Goal: Task Accomplishment & Management: Complete application form

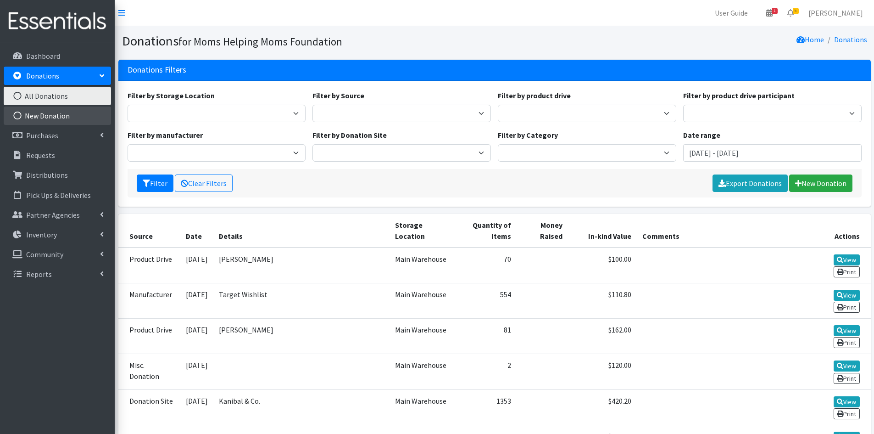
click at [34, 115] on link "New Donation" at bounding box center [57, 115] width 107 height 18
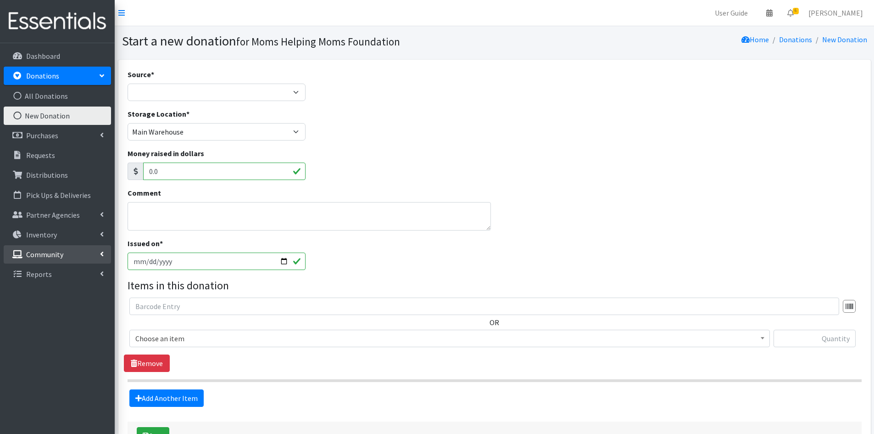
click at [44, 250] on p "Community" at bounding box center [44, 254] width 37 height 9
click at [37, 289] on link "Product Drives" at bounding box center [57, 294] width 107 height 18
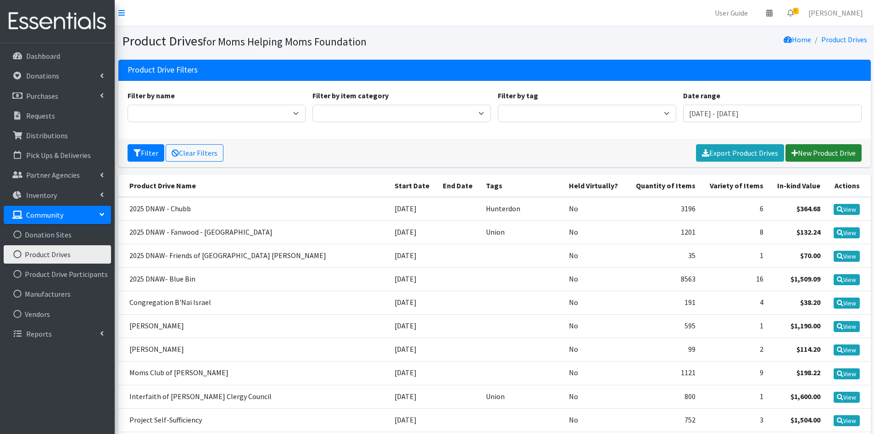
click at [810, 149] on link "New Product Drive" at bounding box center [824, 152] width 76 height 17
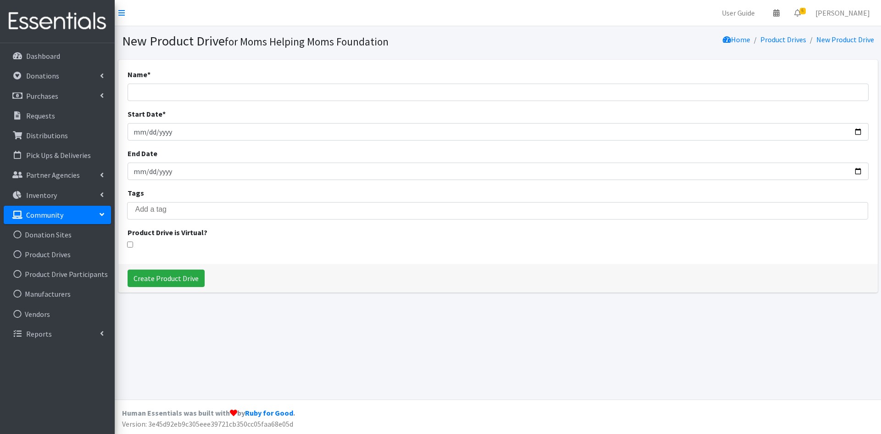
select select
click at [174, 97] on input "Name *" at bounding box center [498, 92] width 741 height 17
type input "2025 DNAW [PERSON_NAME]"
click at [147, 130] on input "Start Date *" at bounding box center [498, 131] width 741 height 17
type input "2025-09-16"
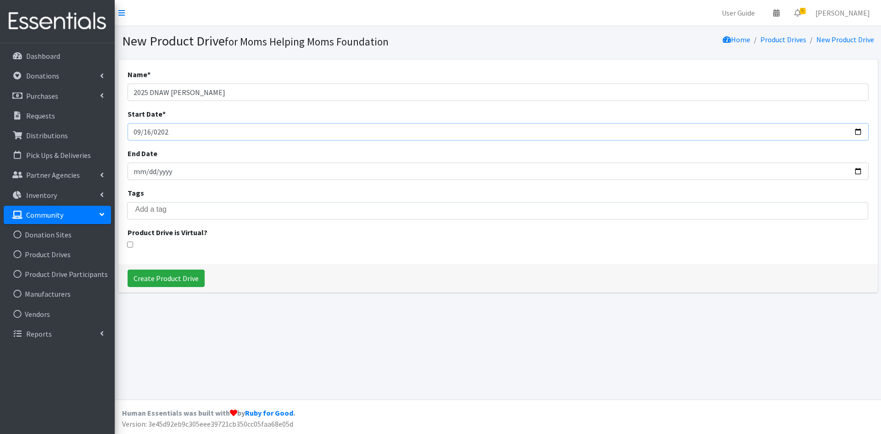
click at [190, 135] on input "2025-09-16" at bounding box center [498, 131] width 741 height 17
click at [151, 212] on input "search" at bounding box center [504, 209] width 738 height 8
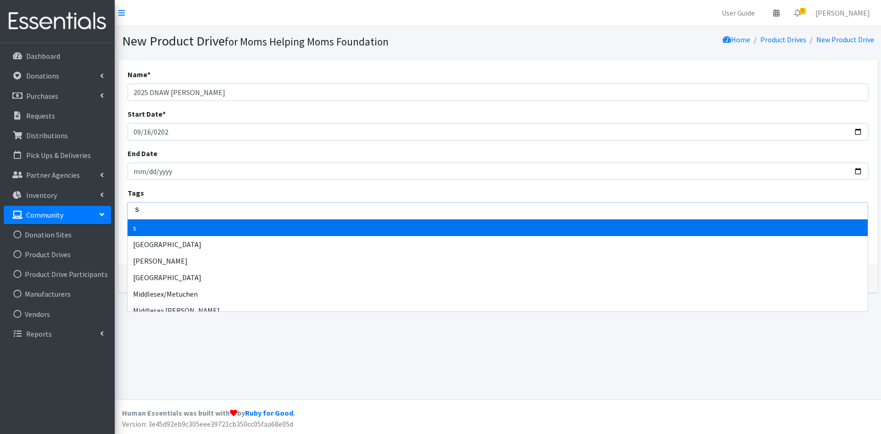
type input "so"
type input "som"
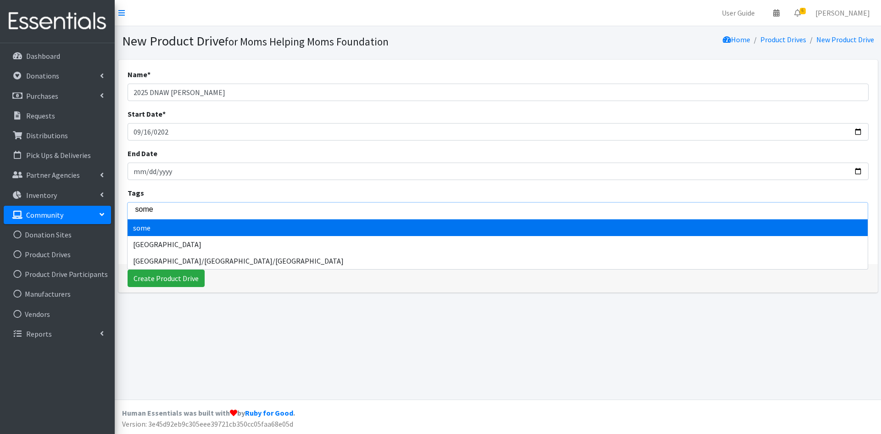
type input "somer"
type input "somers"
type input "somerse"
type input "somerset"
select select "Somerset"
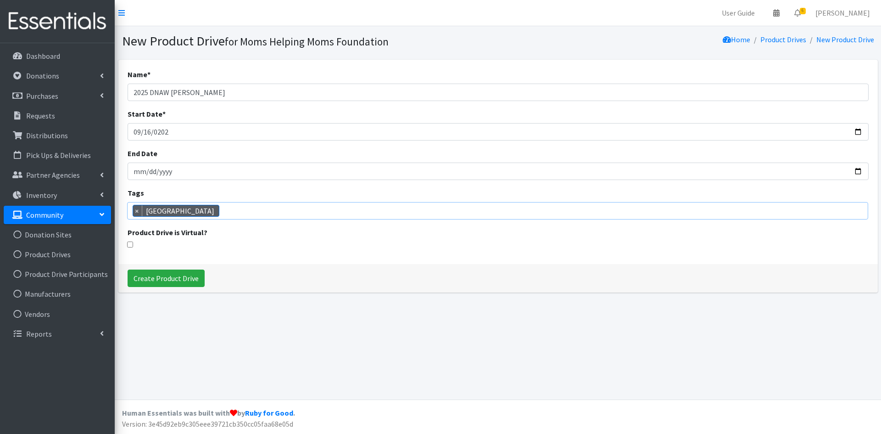
scroll to position [154, 0]
click at [154, 276] on input "Create Product Drive" at bounding box center [166, 277] width 77 height 17
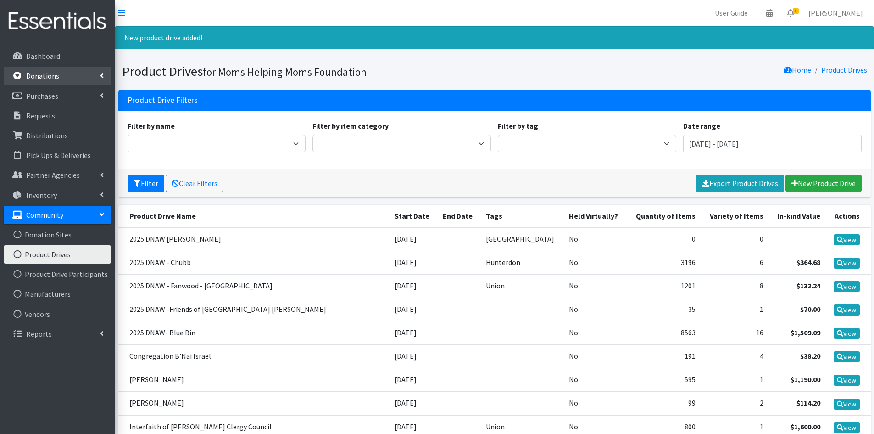
click at [73, 77] on link "Donations" at bounding box center [57, 76] width 107 height 18
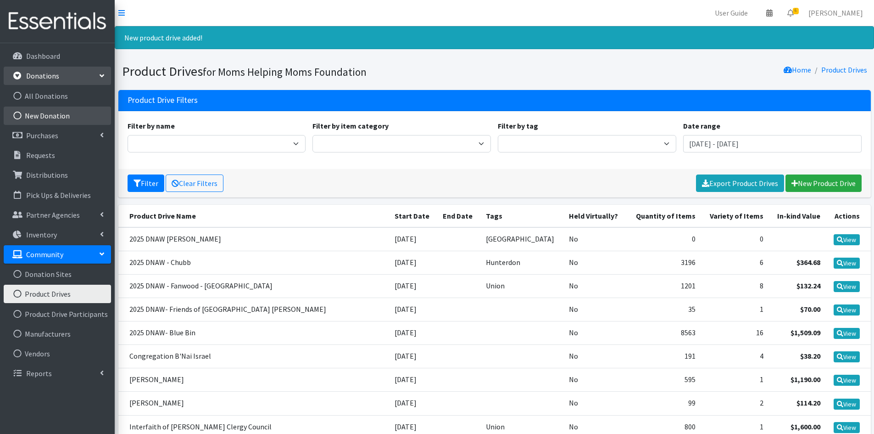
click at [61, 111] on link "New Donation" at bounding box center [57, 115] width 107 height 18
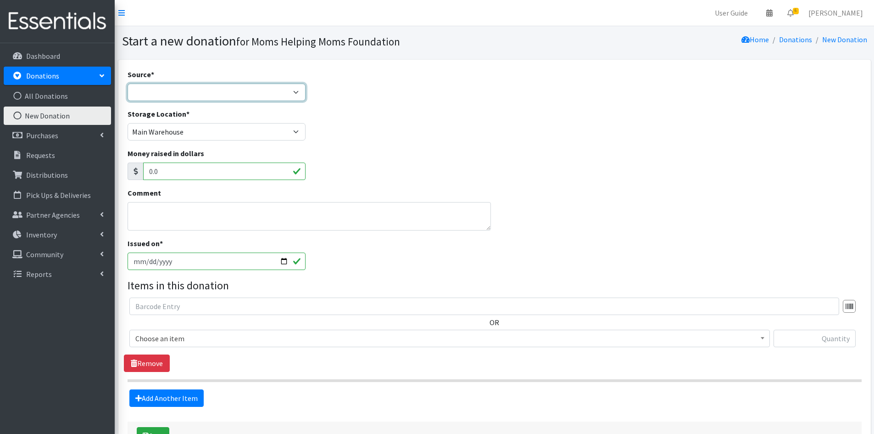
click at [297, 91] on select "Product Drive Manufacturer Donation Site Misc. Donation" at bounding box center [217, 92] width 179 height 17
select select "Product Drive"
click at [128, 84] on select "Product Drive Manufacturer Donation Site Misc. Donation" at bounding box center [217, 92] width 179 height 17
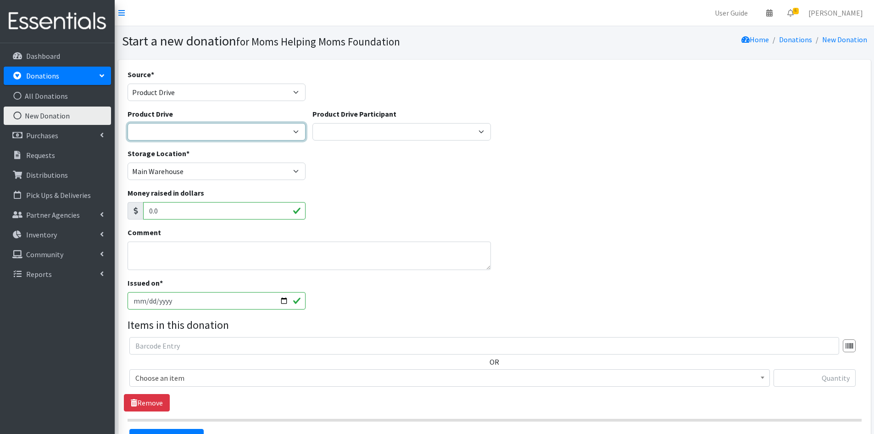
click at [293, 130] on select "2012 MOTHER'S DAY Zeta Phi Beta Sorority (virtual) 2021 HOLIDAY DRIVE AWR Week …" at bounding box center [217, 131] width 179 height 17
select select "3531"
click at [128, 123] on select "2012 MOTHER'S DAY Zeta Phi Beta Sorority (virtual) 2021 HOLIDAY DRIVE AWR Week …" at bounding box center [217, 131] width 179 height 17
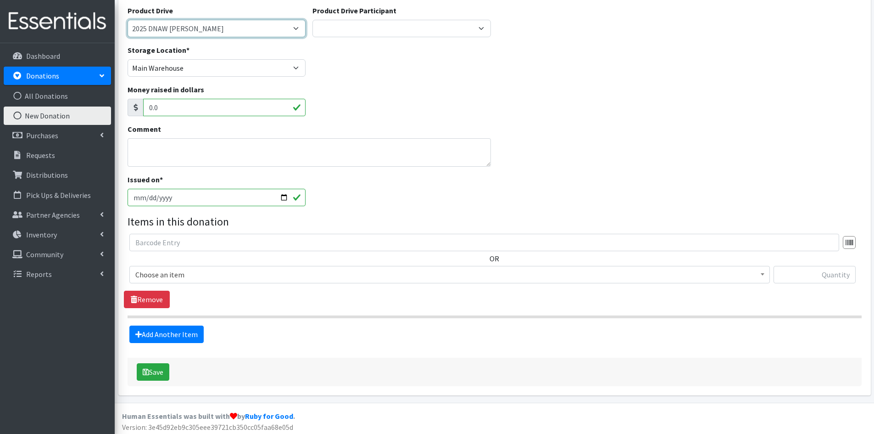
scroll to position [106, 0]
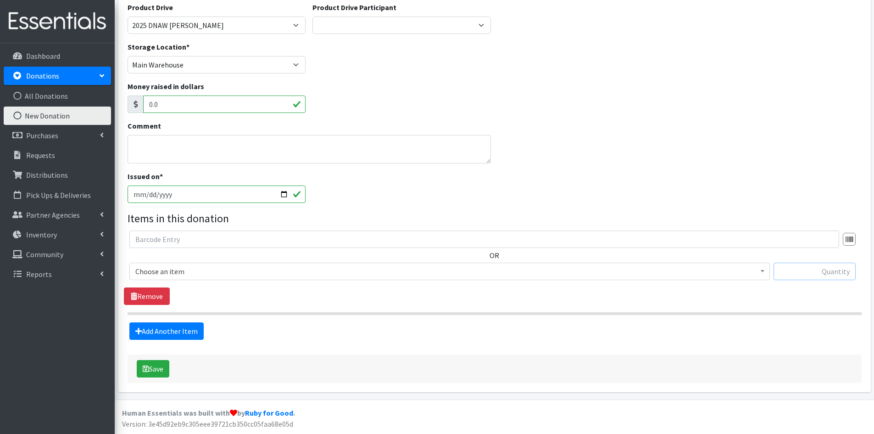
click at [801, 270] on input "text" at bounding box center [815, 271] width 82 height 17
type input "62"
click at [764, 272] on b at bounding box center [763, 271] width 4 height 2
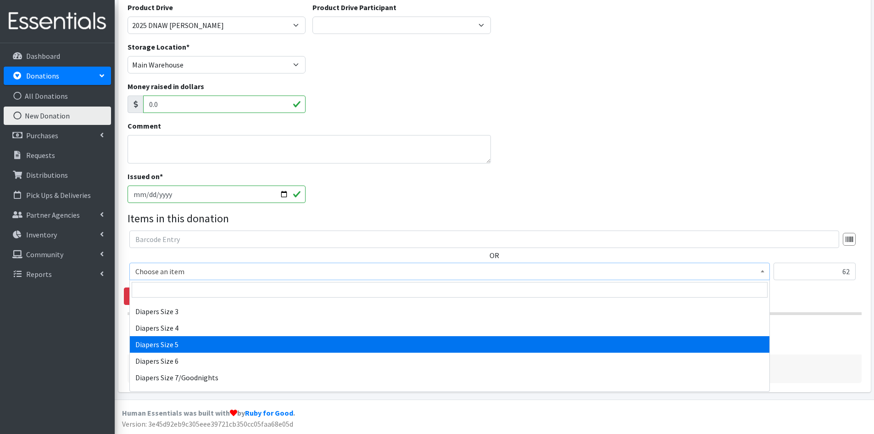
scroll to position [1102, 0]
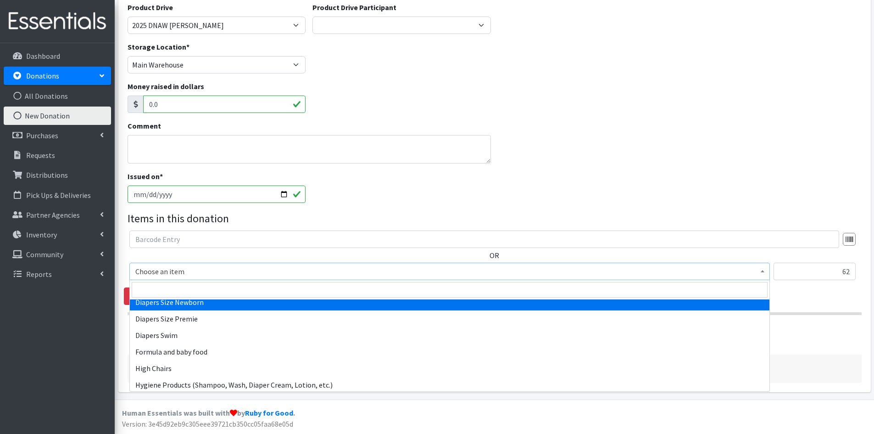
select select "1963"
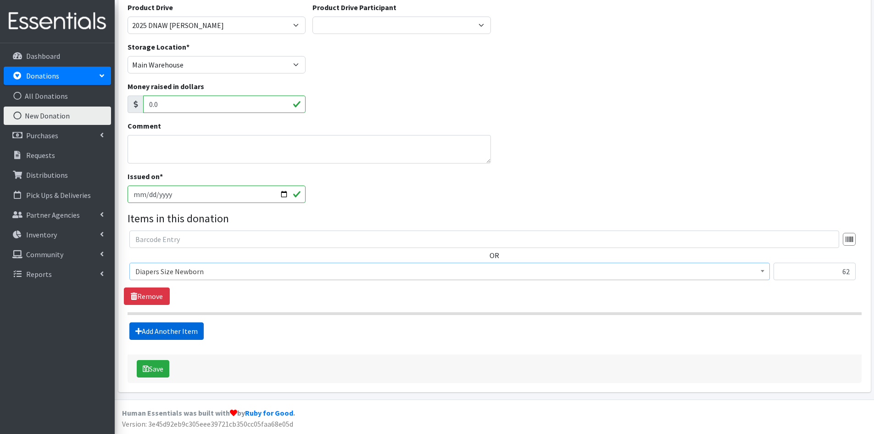
click at [175, 335] on link "Add Another Item" at bounding box center [166, 330] width 74 height 17
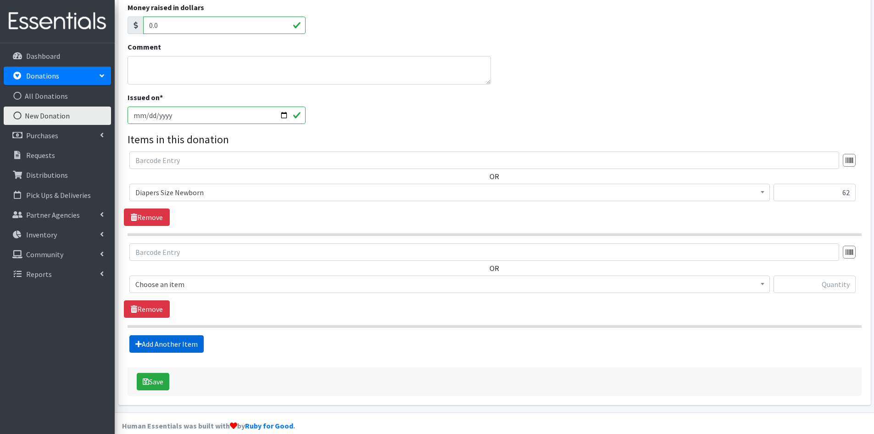
scroll to position [198, 0]
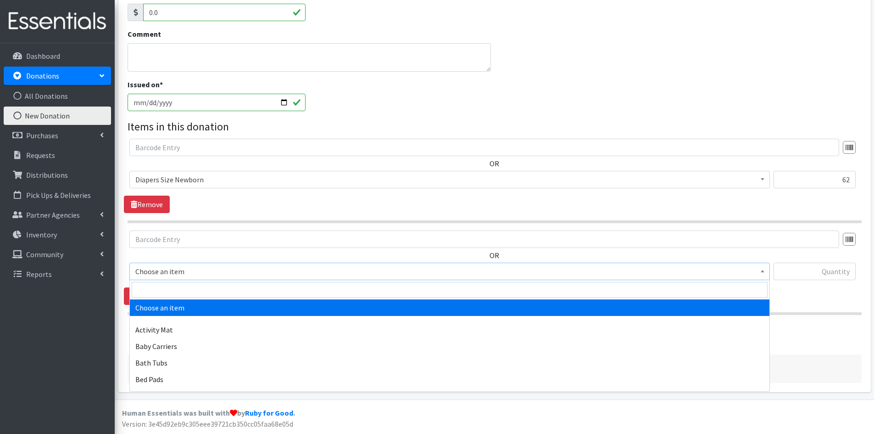
click at [762, 271] on b at bounding box center [763, 271] width 4 height 2
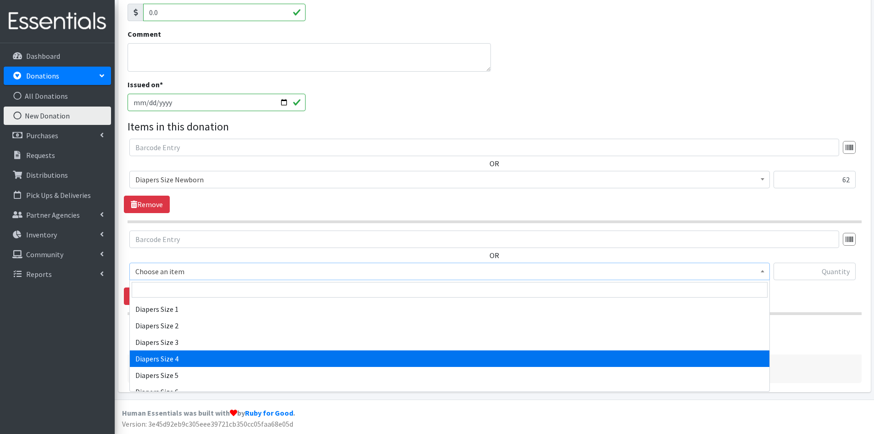
scroll to position [964, 0]
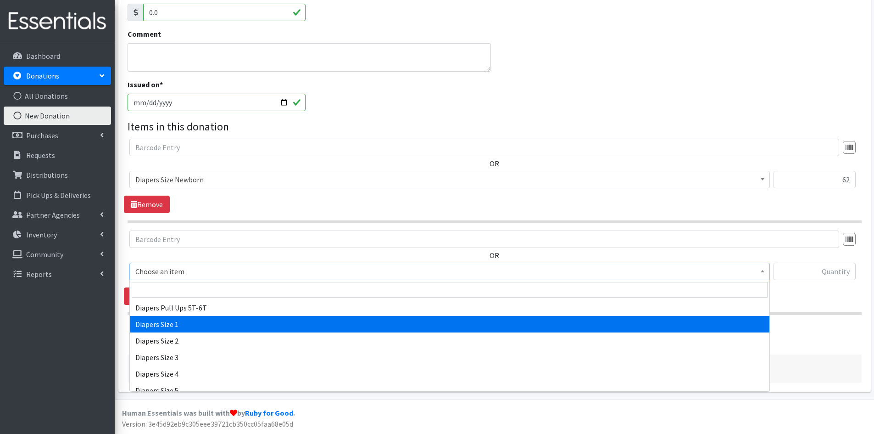
select select "1964"
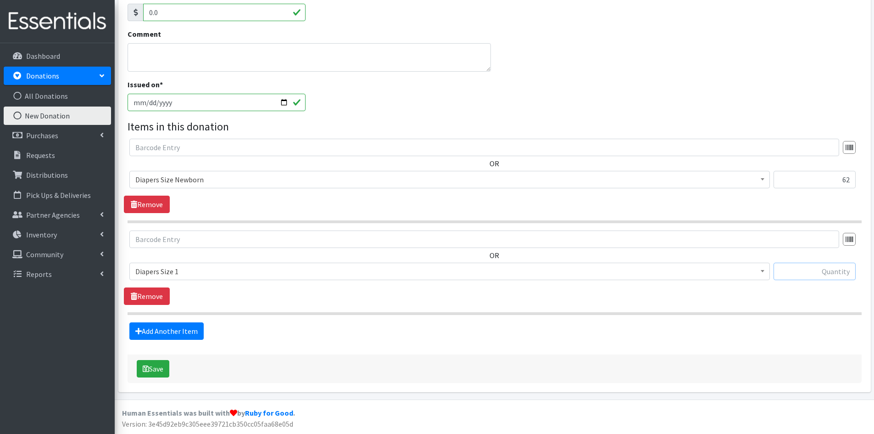
click at [814, 274] on input "text" at bounding box center [815, 271] width 82 height 17
type input "508"
click at [179, 330] on link "Add Another Item" at bounding box center [166, 330] width 74 height 17
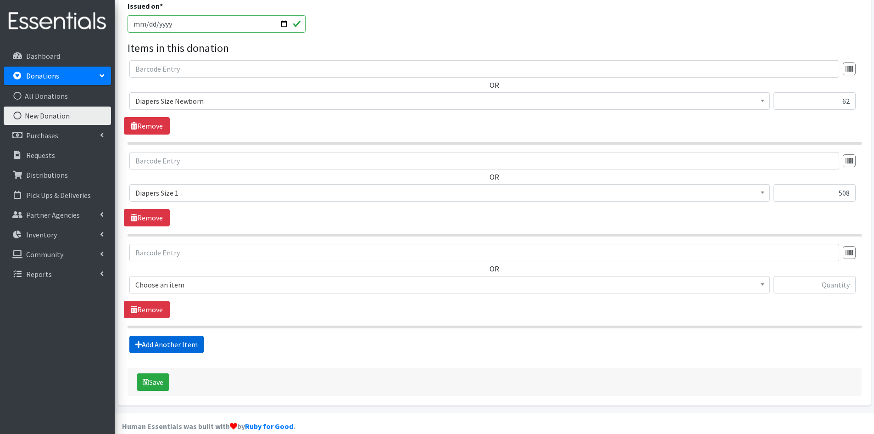
scroll to position [290, 0]
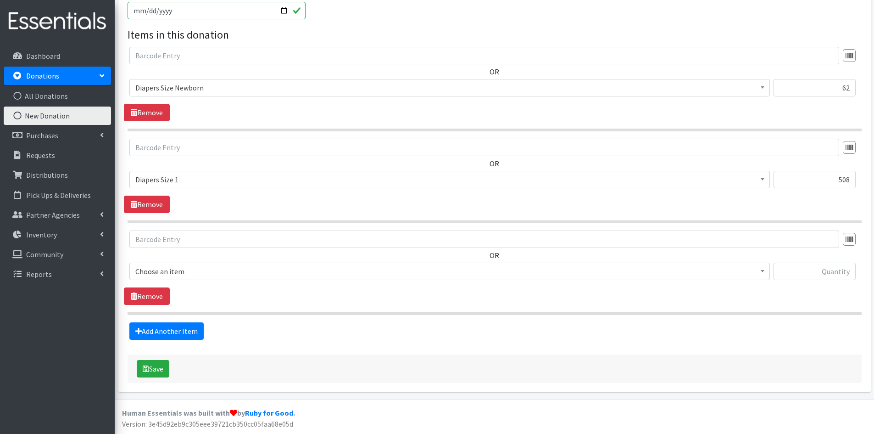
click at [763, 271] on b at bounding box center [763, 271] width 4 height 2
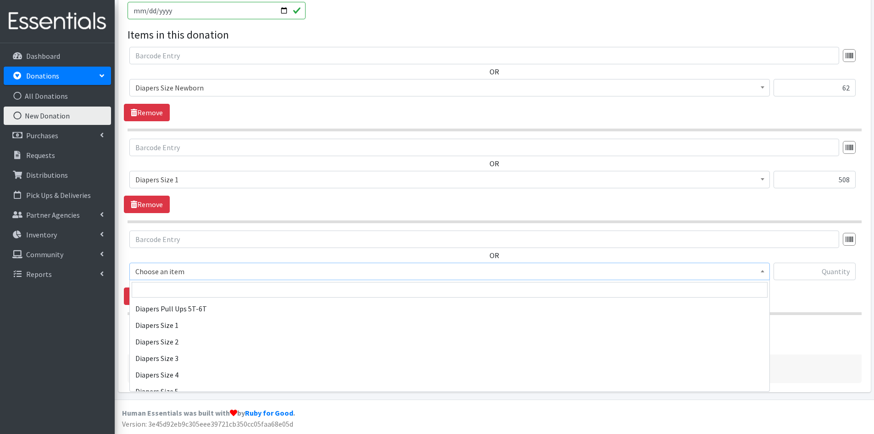
scroll to position [964, 0]
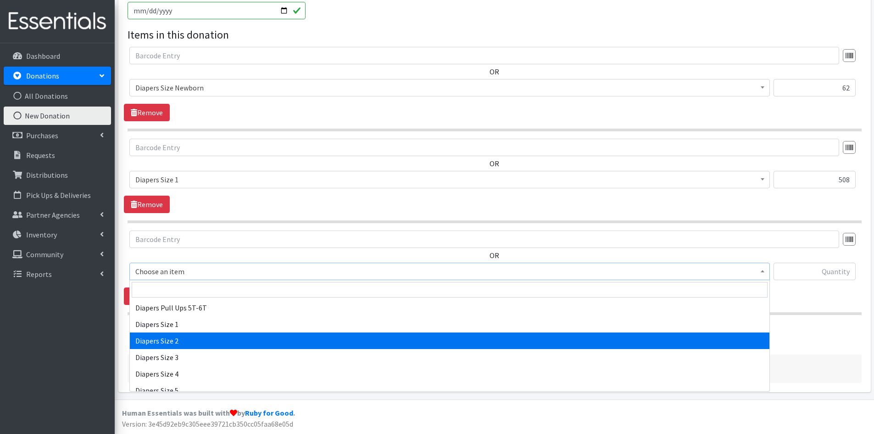
select select "1965"
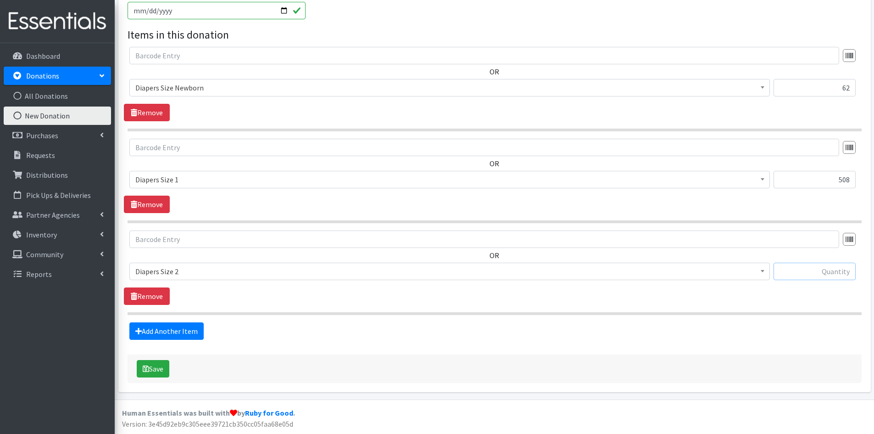
click at [803, 276] on input "text" at bounding box center [815, 271] width 82 height 17
type input "614"
click at [146, 331] on link "Add Another Item" at bounding box center [166, 330] width 74 height 17
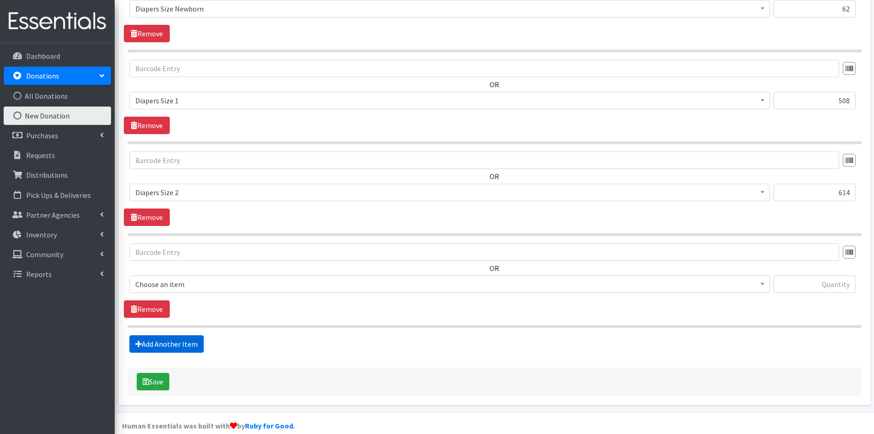
scroll to position [382, 0]
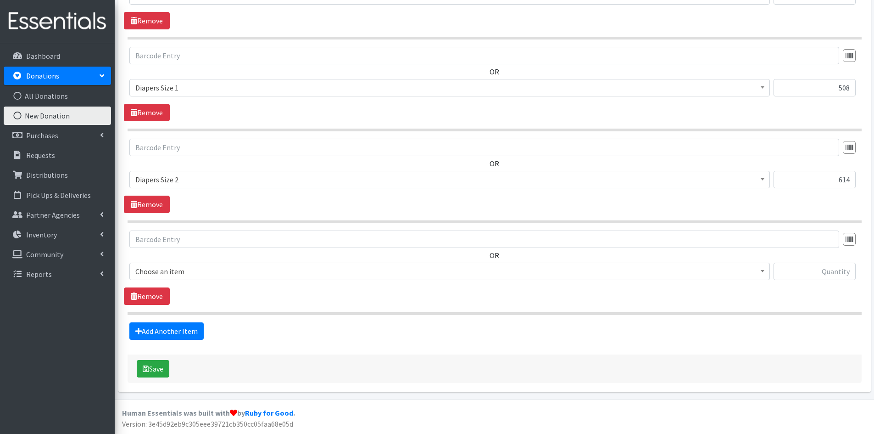
click at [764, 271] on b at bounding box center [763, 271] width 4 height 2
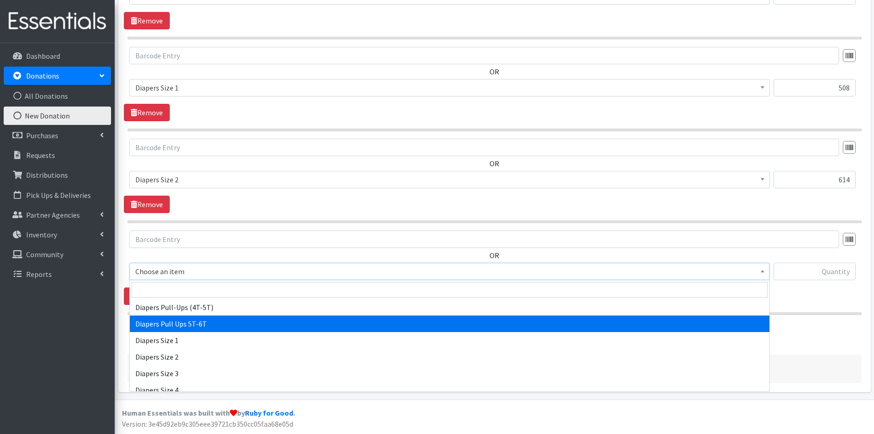
scroll to position [964, 0]
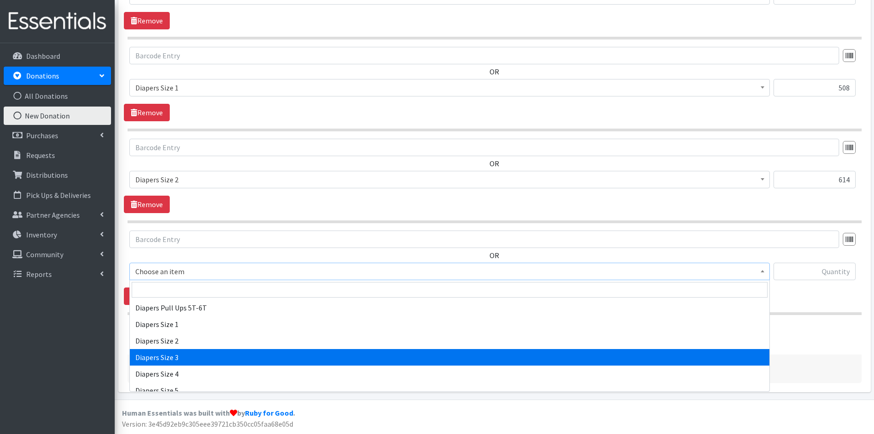
select select "1966"
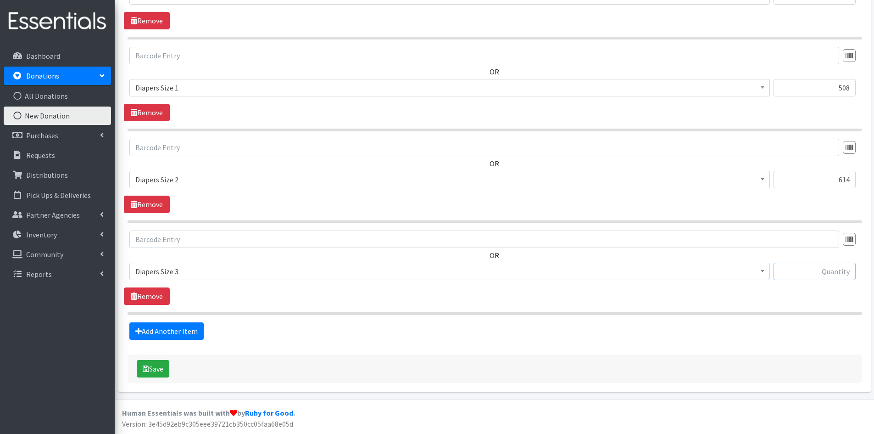
click at [816, 279] on input "text" at bounding box center [815, 271] width 82 height 17
type input "425"
click at [156, 329] on link "Add Another Item" at bounding box center [166, 330] width 74 height 17
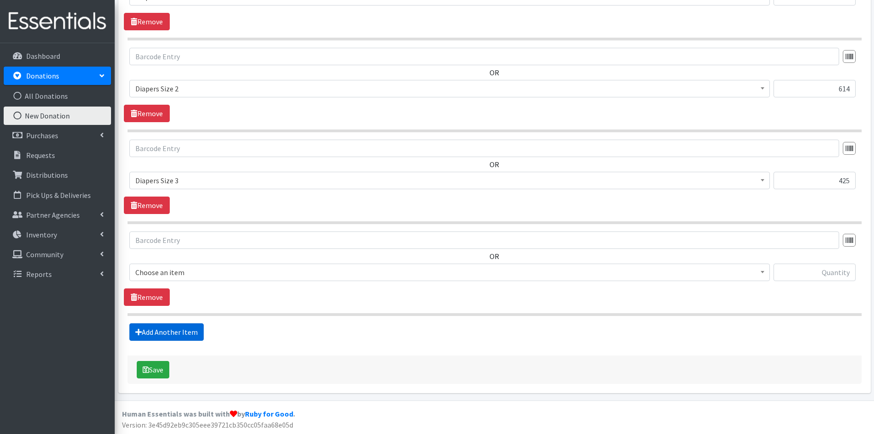
scroll to position [474, 0]
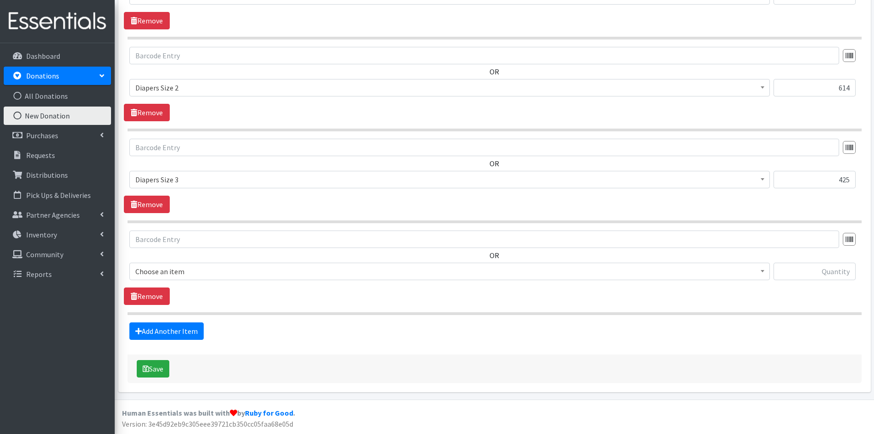
click at [763, 273] on span at bounding box center [762, 270] width 9 height 14
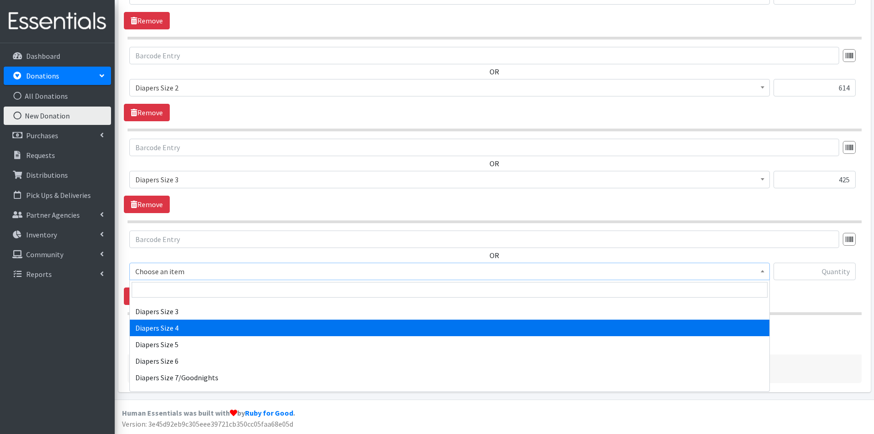
select select "1967"
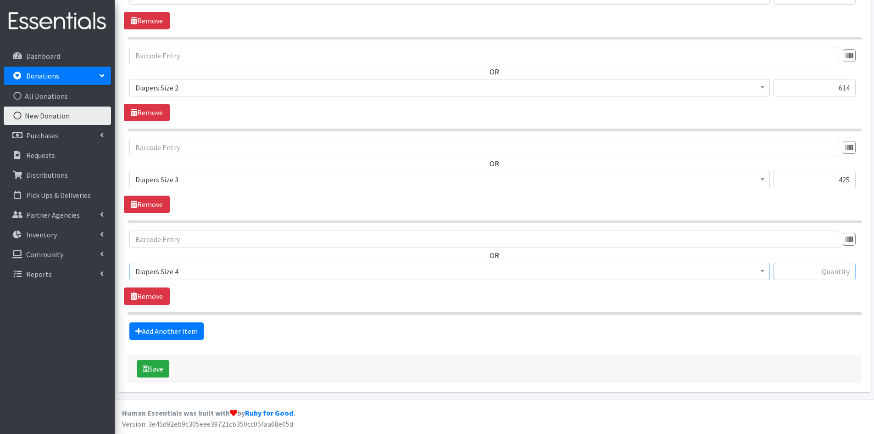
click at [837, 276] on input "text" at bounding box center [815, 271] width 82 height 17
type input "22"
click at [169, 327] on link "Add Another Item" at bounding box center [166, 330] width 74 height 17
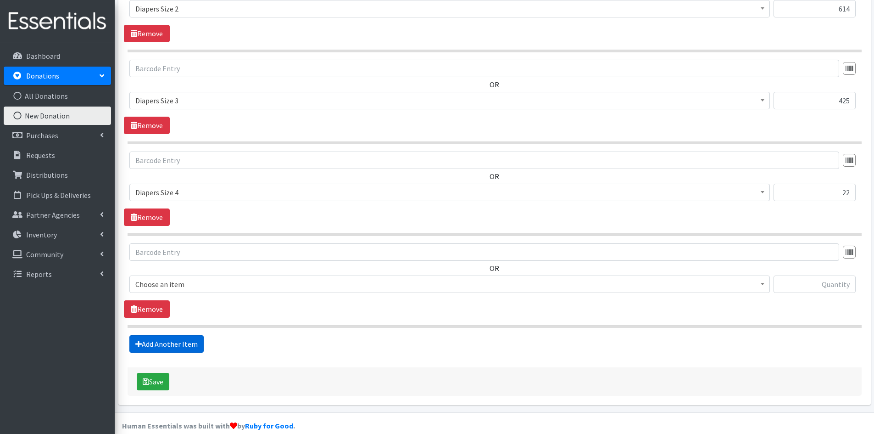
scroll to position [566, 0]
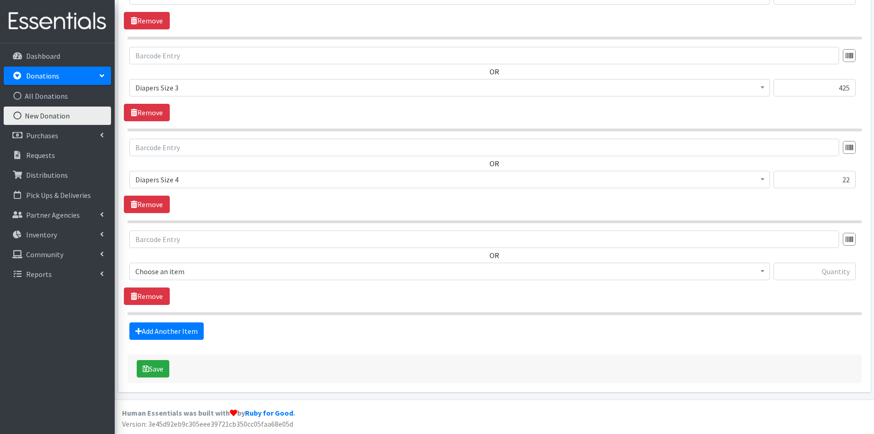
click at [766, 272] on span at bounding box center [762, 270] width 9 height 14
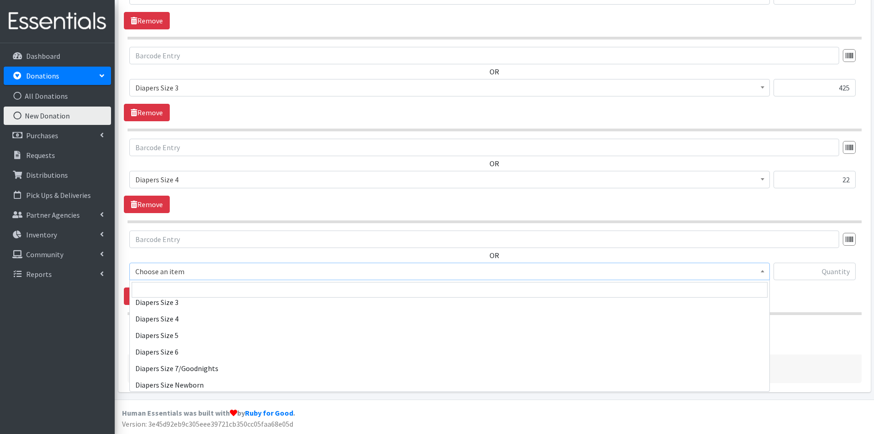
scroll to position [1010, 0]
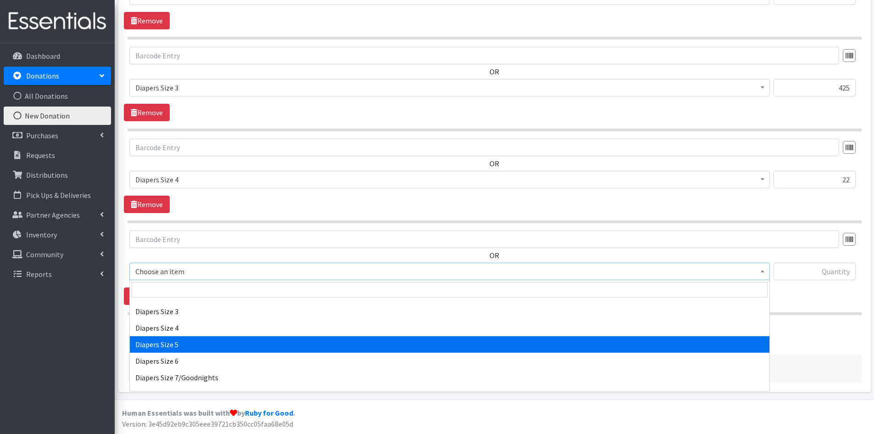
select select "1968"
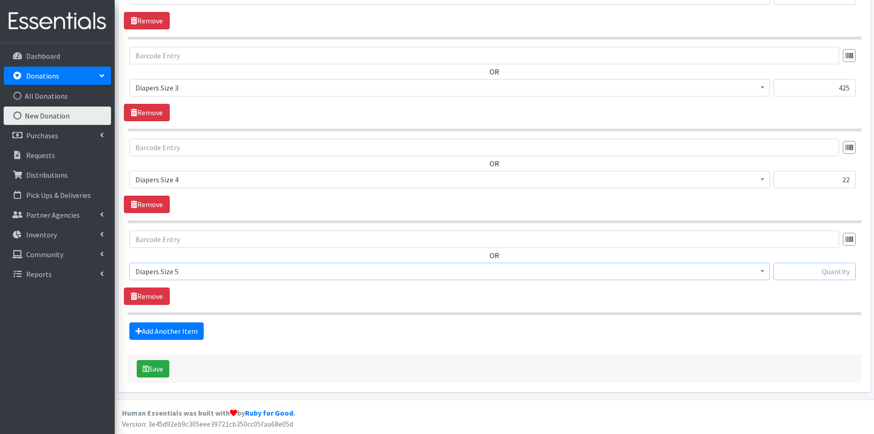
click at [808, 275] on input "text" at bounding box center [815, 271] width 82 height 17
type input "126"
click at [162, 334] on link "Add Another Item" at bounding box center [166, 330] width 74 height 17
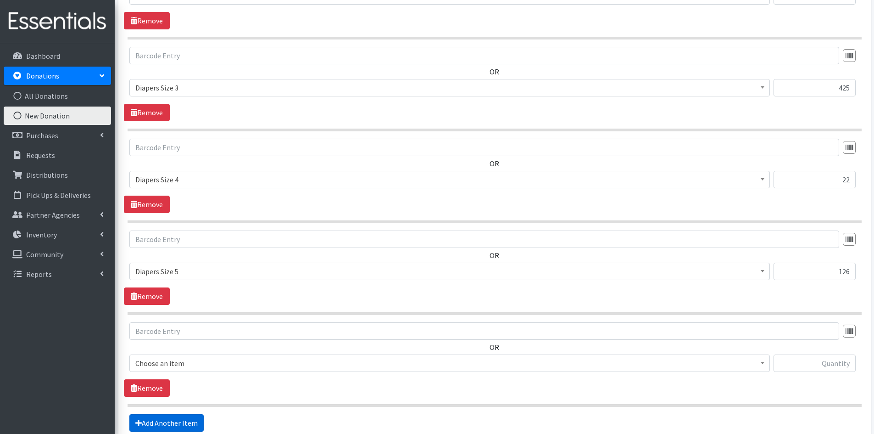
scroll to position [657, 0]
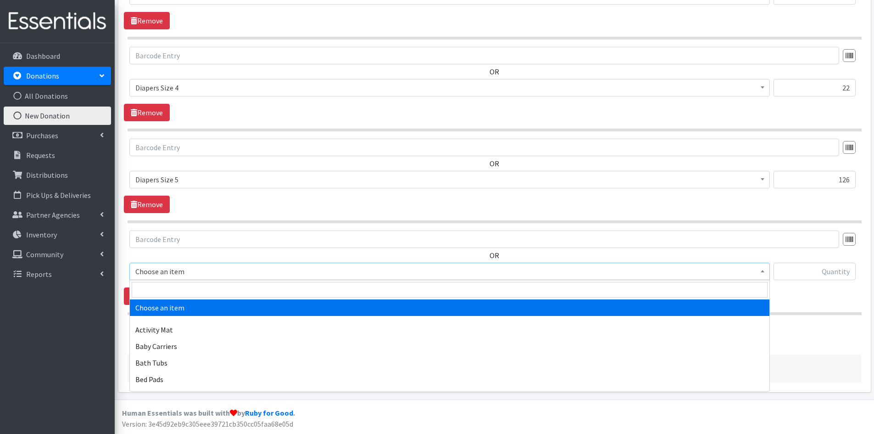
click at [762, 270] on b at bounding box center [763, 271] width 4 height 2
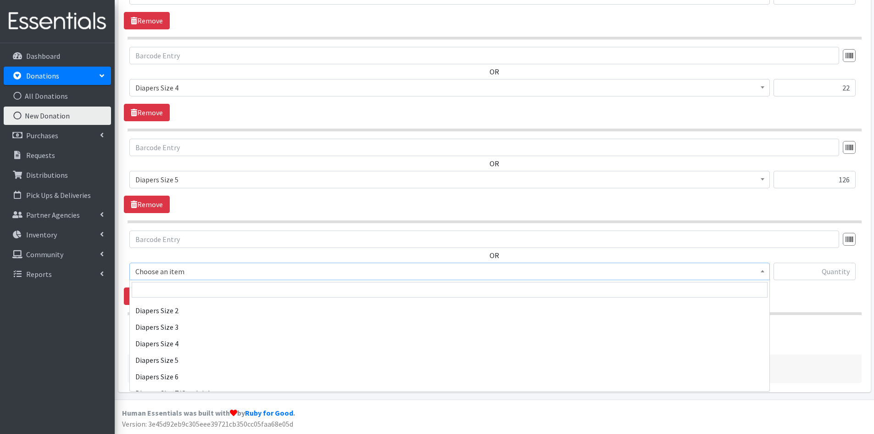
scroll to position [1010, 0]
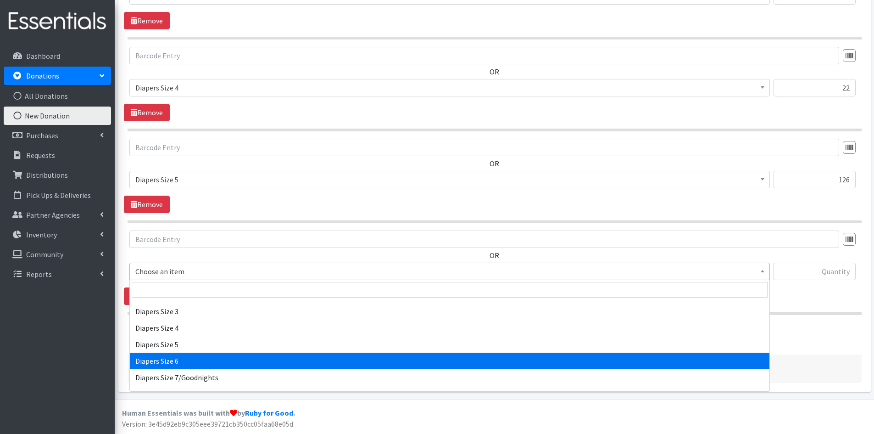
select select "1969"
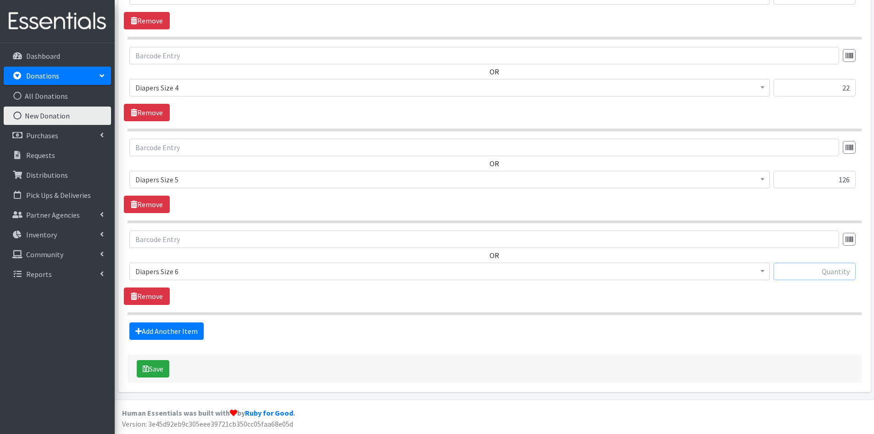
click at [795, 269] on input "text" at bounding box center [815, 271] width 82 height 17
type input "210"
click at [164, 331] on link "Add Another Item" at bounding box center [166, 330] width 74 height 17
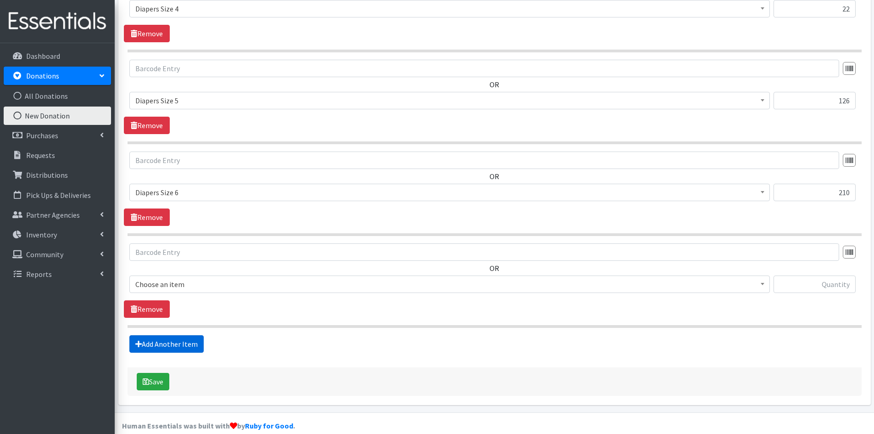
scroll to position [749, 0]
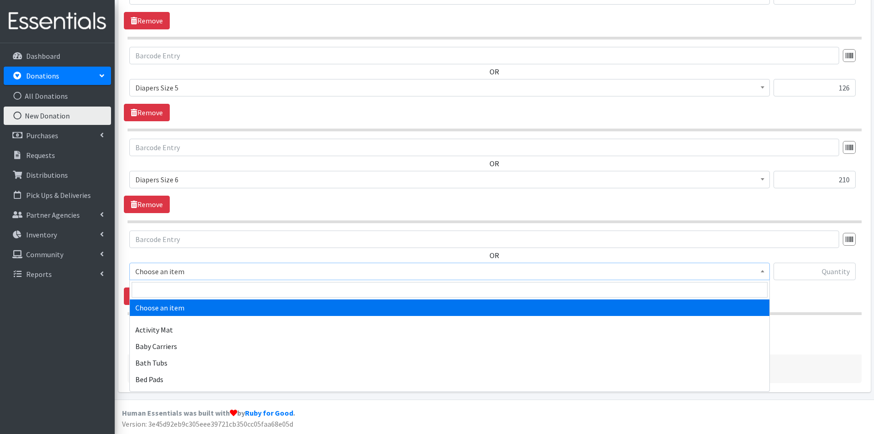
click at [762, 268] on span at bounding box center [762, 270] width 9 height 14
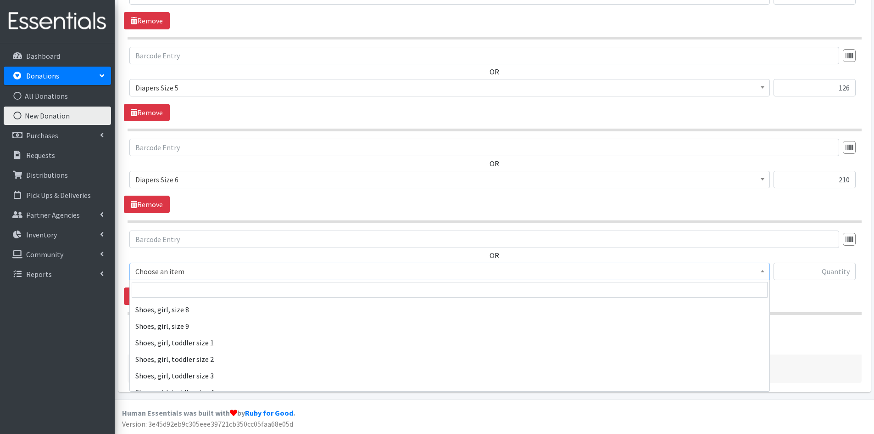
scroll to position [2112, 0]
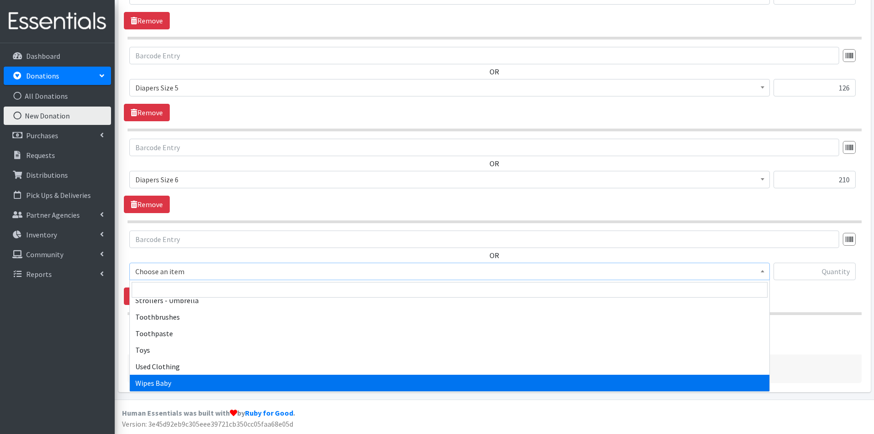
select select "1929"
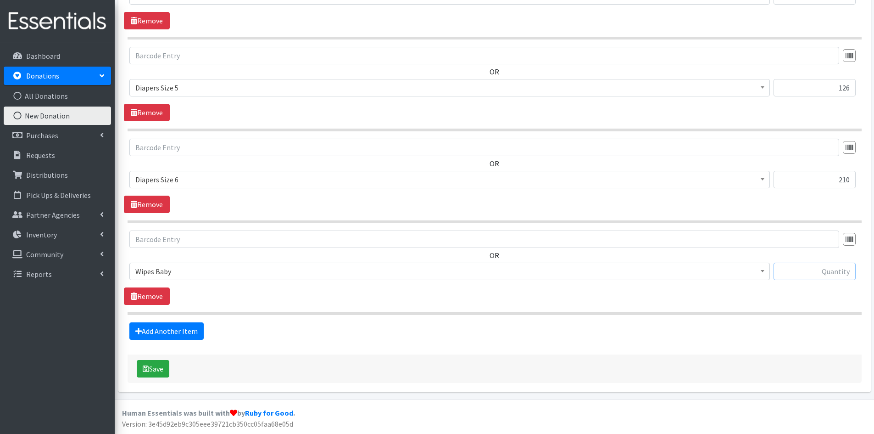
click at [790, 272] on input "text" at bounding box center [815, 271] width 82 height 17
type input "8640"
click at [168, 327] on link "Add Another Item" at bounding box center [166, 330] width 74 height 17
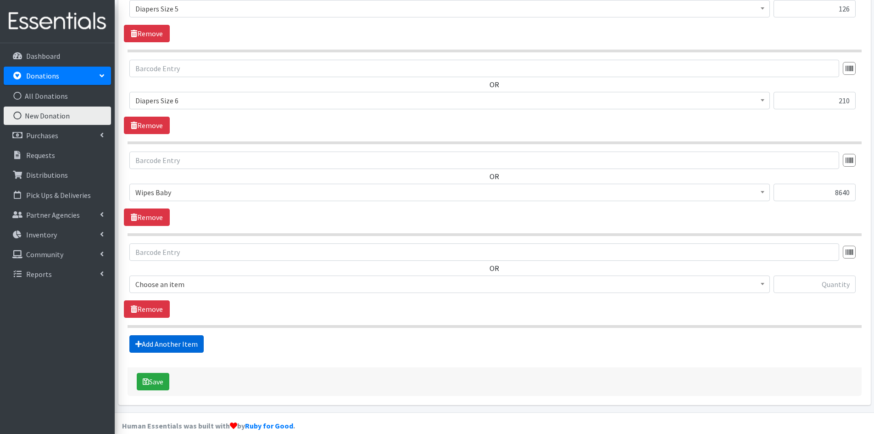
scroll to position [841, 0]
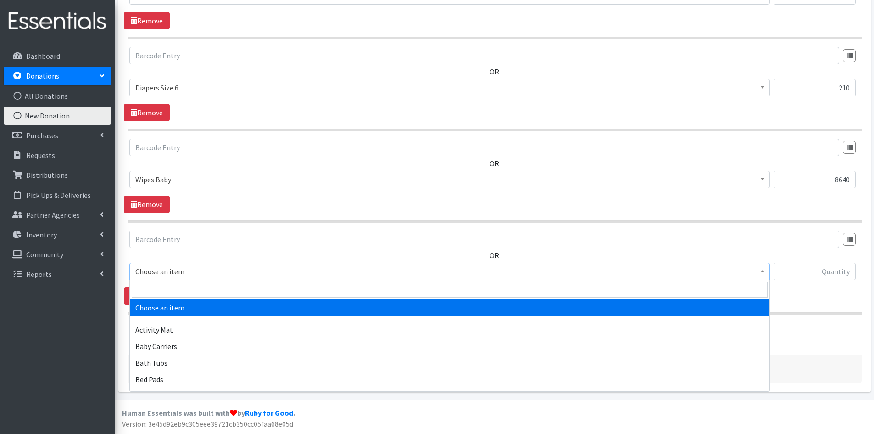
click at [764, 274] on span at bounding box center [762, 270] width 9 height 14
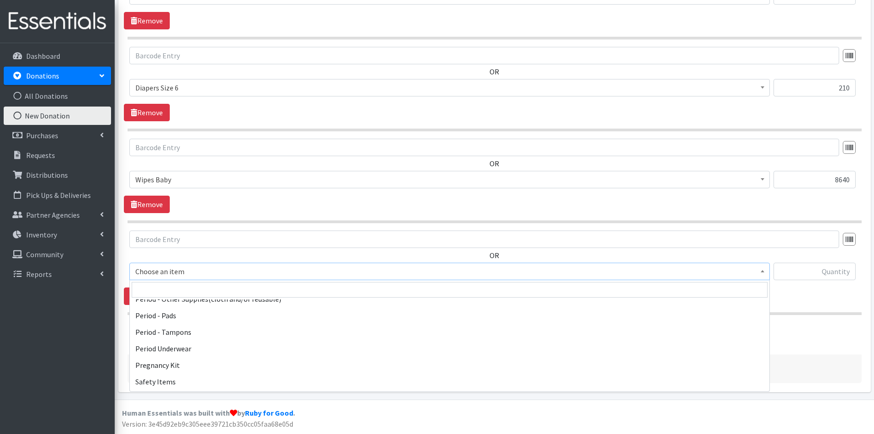
scroll to position [1469, 0]
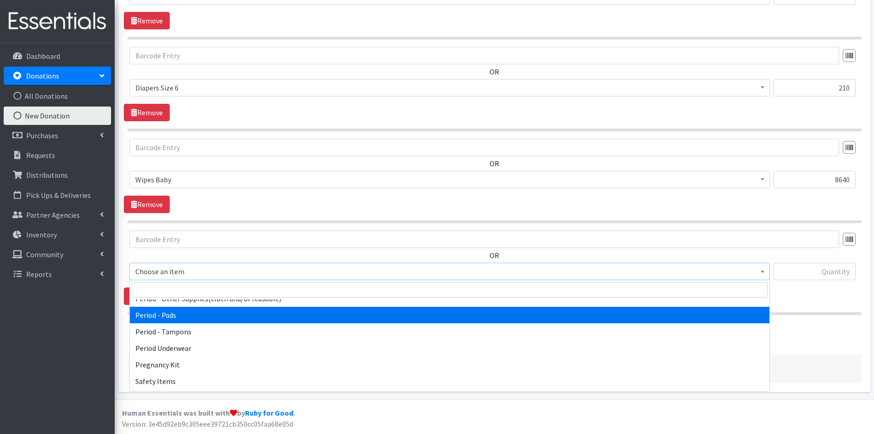
select select "5772"
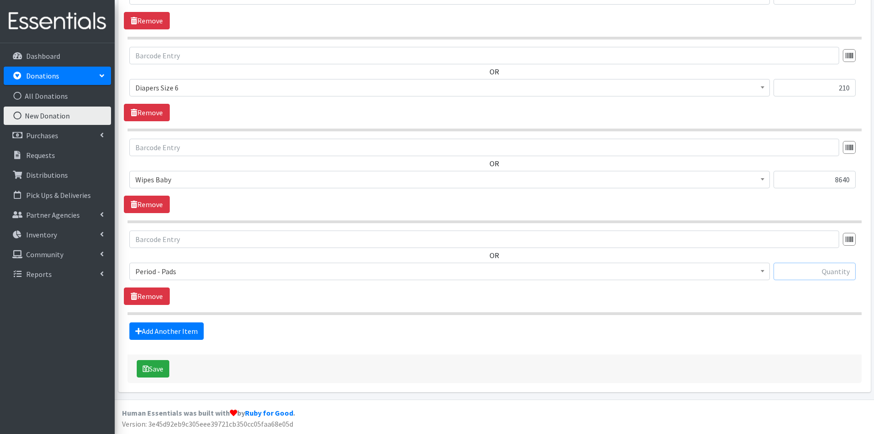
click at [826, 272] on input "text" at bounding box center [815, 271] width 82 height 17
type input "1065"
click at [167, 332] on link "Add Another Item" at bounding box center [166, 330] width 74 height 17
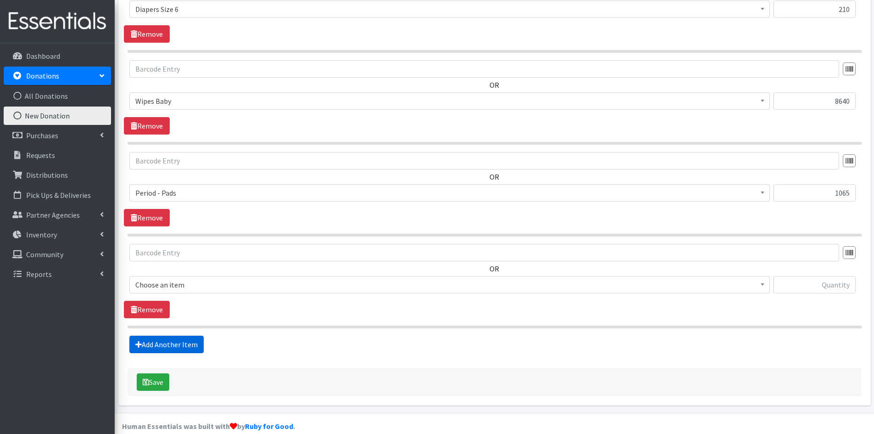
scroll to position [933, 0]
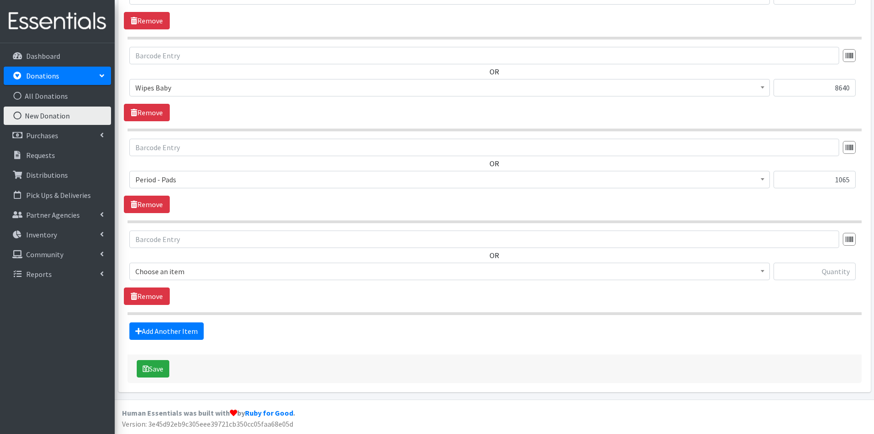
click at [767, 272] on span at bounding box center [762, 270] width 9 height 14
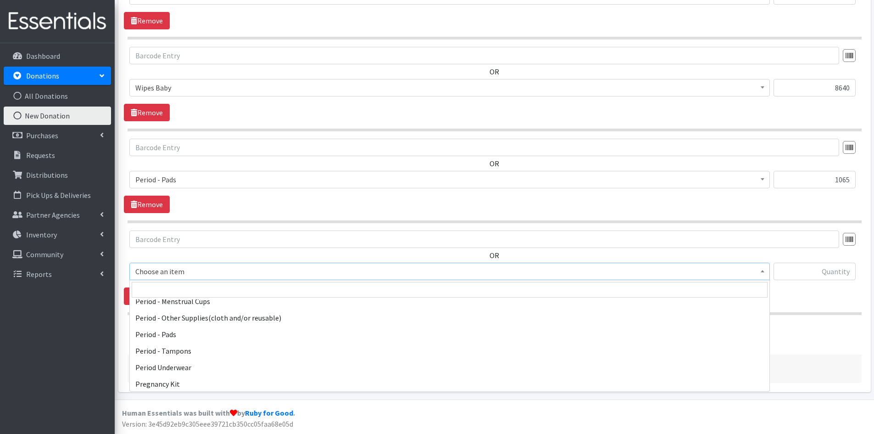
scroll to position [1469, 0]
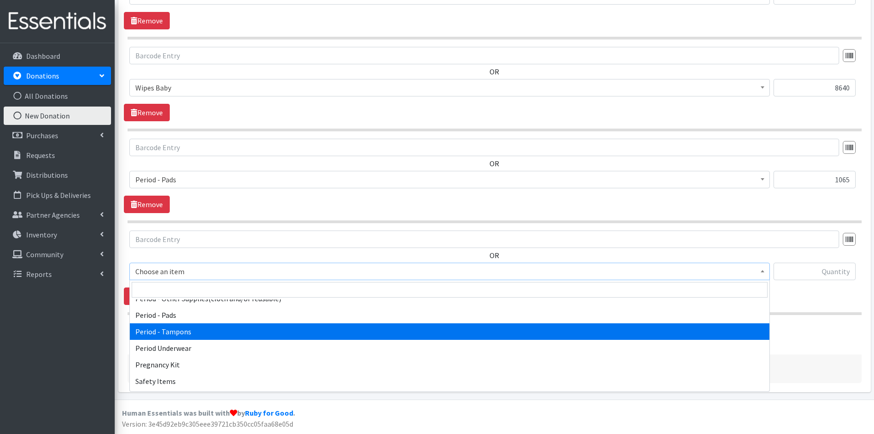
select select "5773"
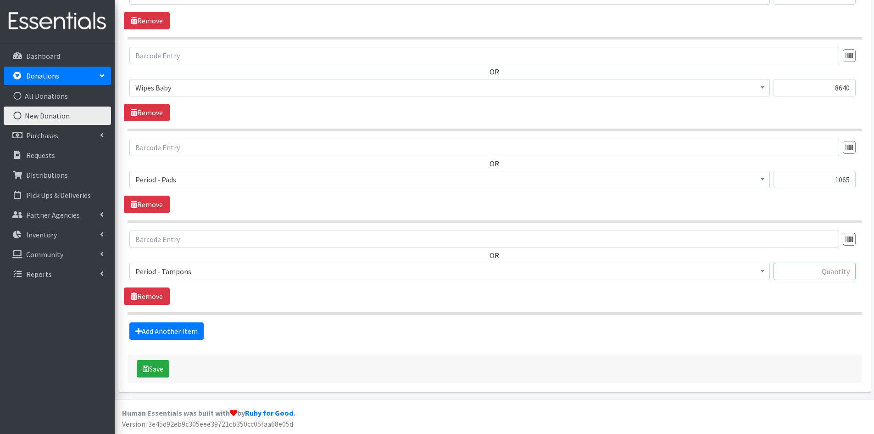
click at [819, 269] on input "text" at bounding box center [815, 271] width 82 height 17
type input "423"
click at [149, 332] on link "Add Another Item" at bounding box center [166, 330] width 74 height 17
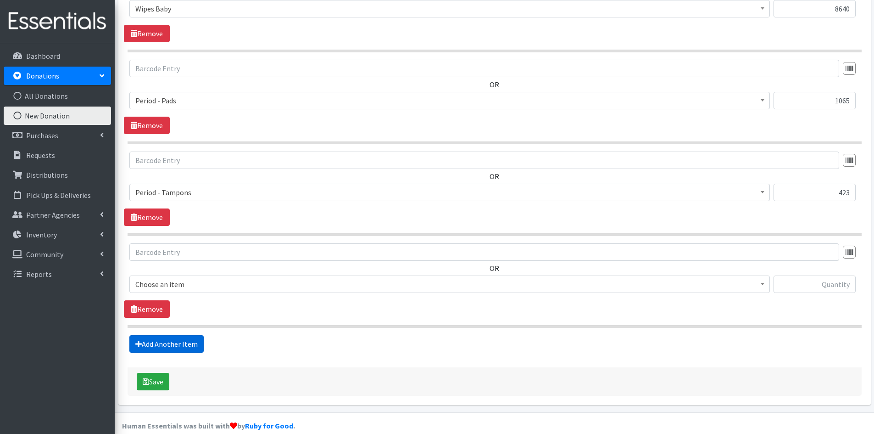
scroll to position [1025, 0]
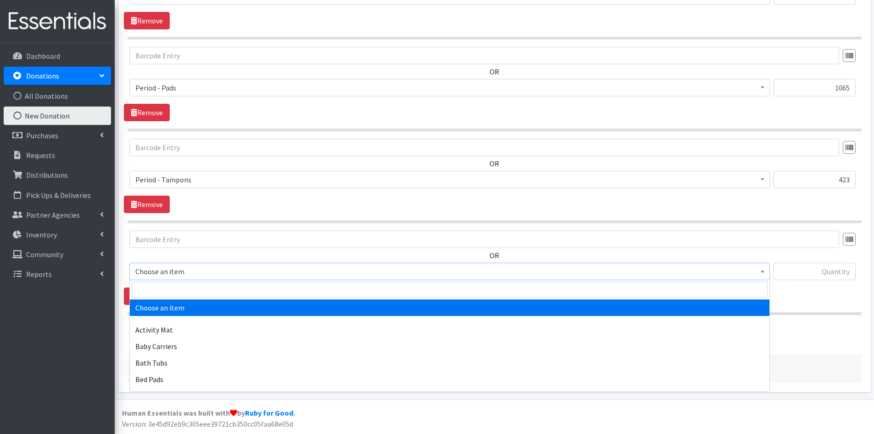
click at [765, 270] on span at bounding box center [762, 270] width 9 height 14
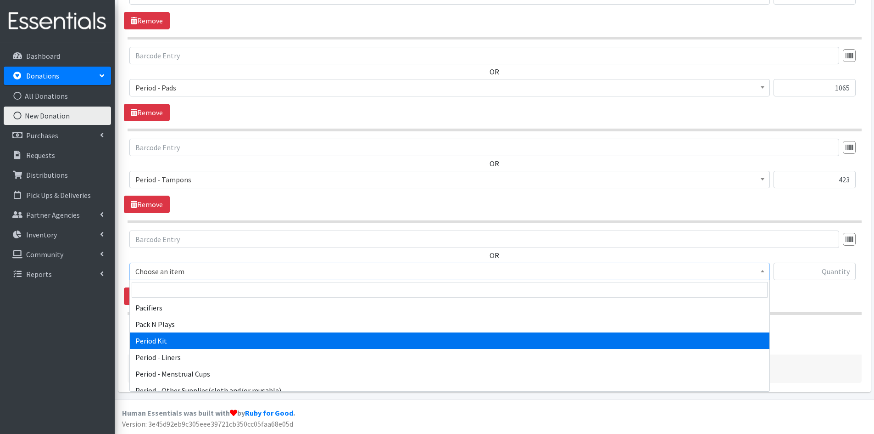
scroll to position [1423, 0]
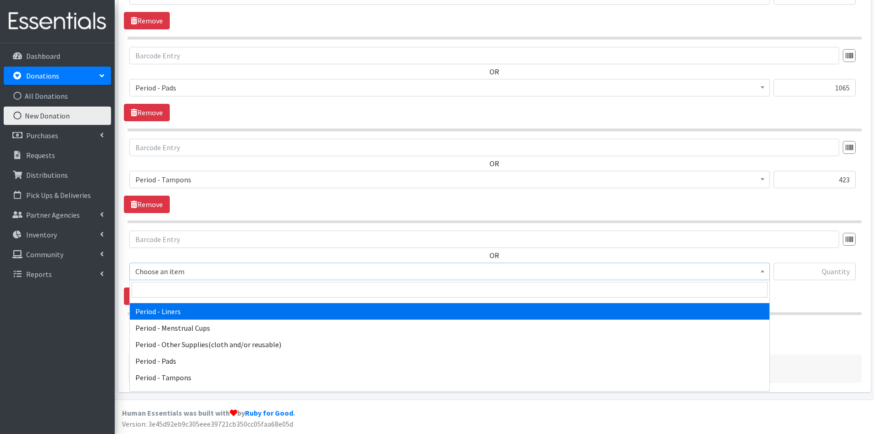
select select "5774"
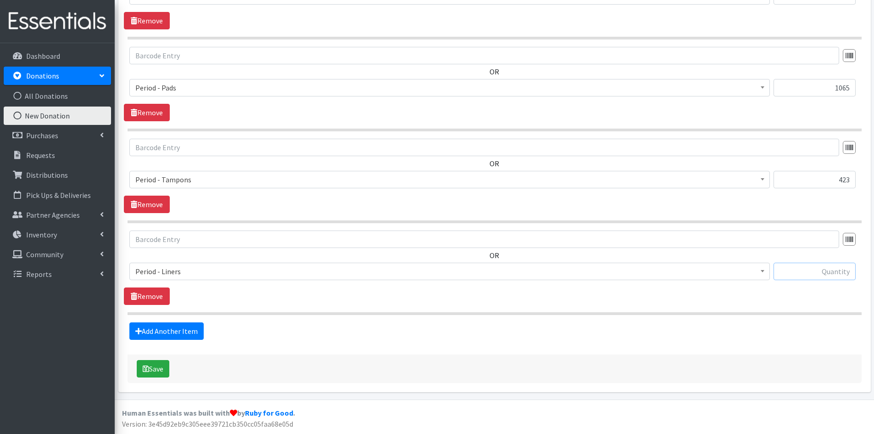
click at [792, 269] on input "text" at bounding box center [815, 271] width 82 height 17
type input "88"
click at [158, 331] on link "Add Another Item" at bounding box center [166, 330] width 74 height 17
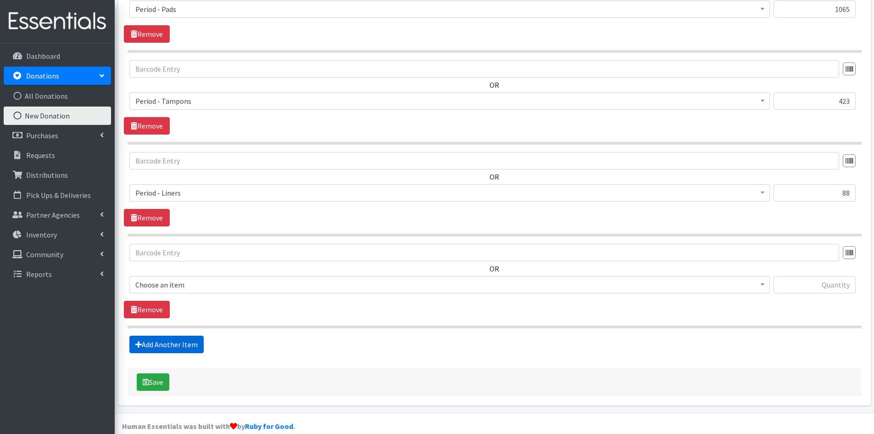
scroll to position [1116, 0]
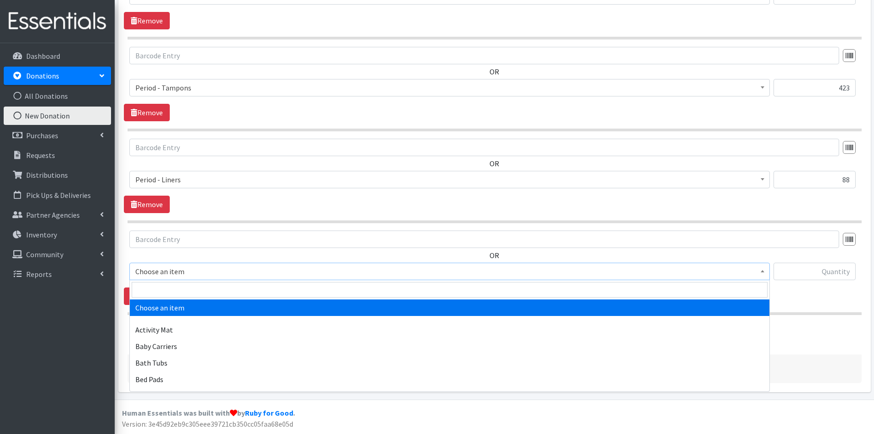
click at [763, 268] on span at bounding box center [762, 270] width 9 height 14
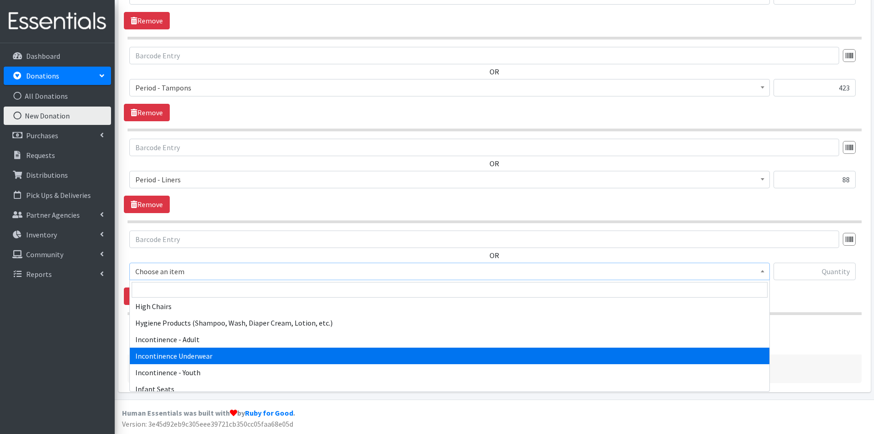
scroll to position [1148, 0]
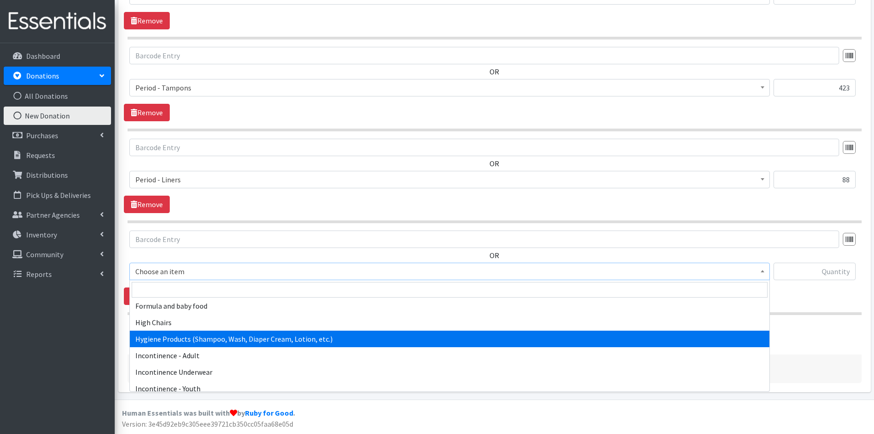
select select "5659"
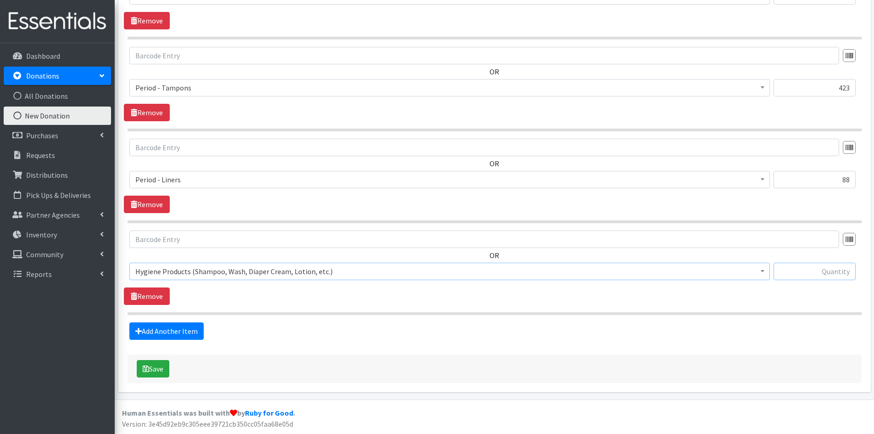
click at [835, 273] on input "text" at bounding box center [815, 271] width 82 height 17
click at [179, 327] on link "Add Another Item" at bounding box center [166, 330] width 74 height 17
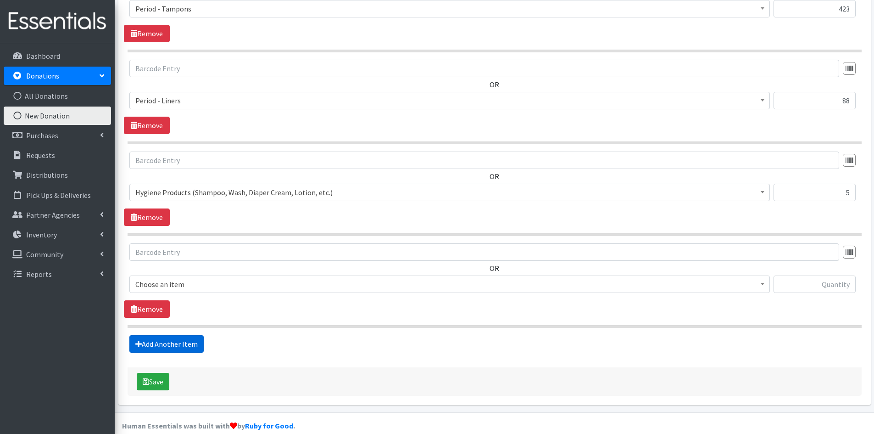
scroll to position [1208, 0]
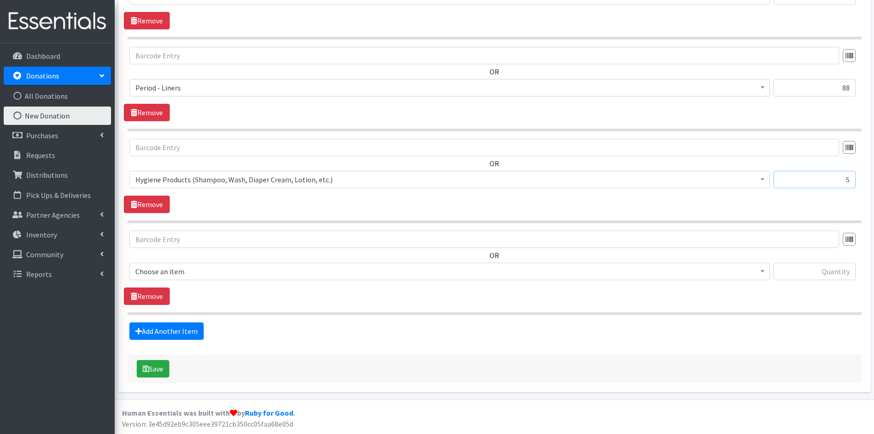
drag, startPoint x: 851, startPoint y: 180, endPoint x: 844, endPoint y: 180, distance: 6.9
click at [844, 180] on input "5" at bounding box center [815, 179] width 82 height 17
type input "56"
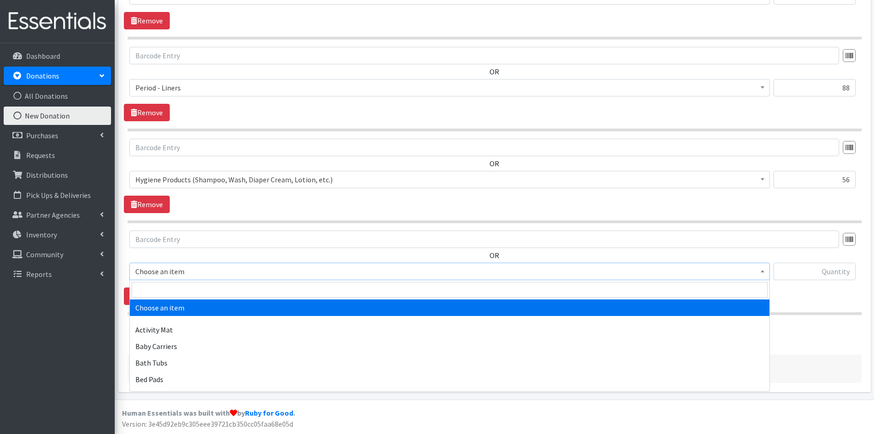
click at [765, 275] on span at bounding box center [762, 270] width 9 height 14
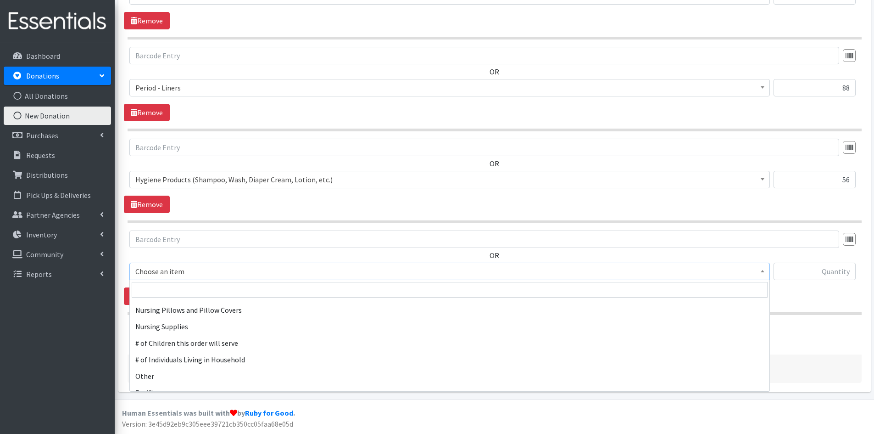
scroll to position [1285, 0]
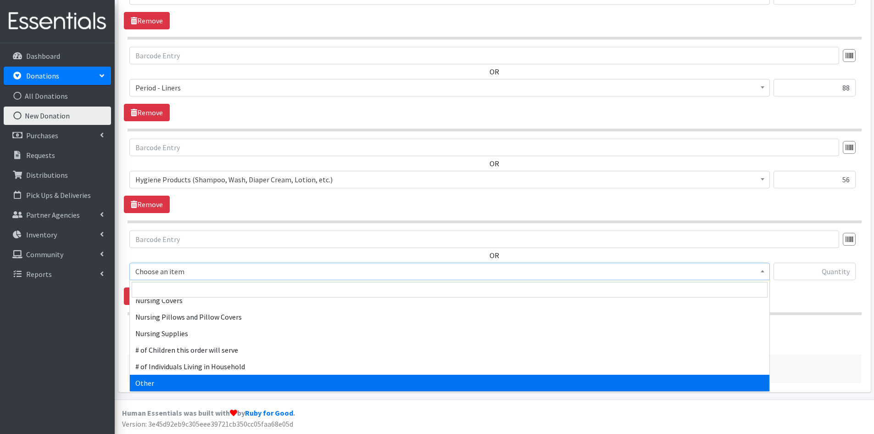
select select "316"
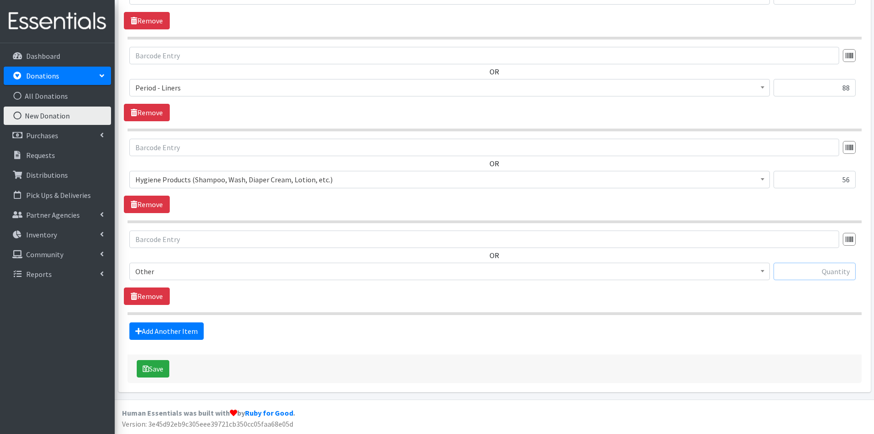
click at [797, 273] on input "text" at bounding box center [815, 271] width 82 height 17
type input "5"
click at [156, 329] on link "Add Another Item" at bounding box center [166, 330] width 74 height 17
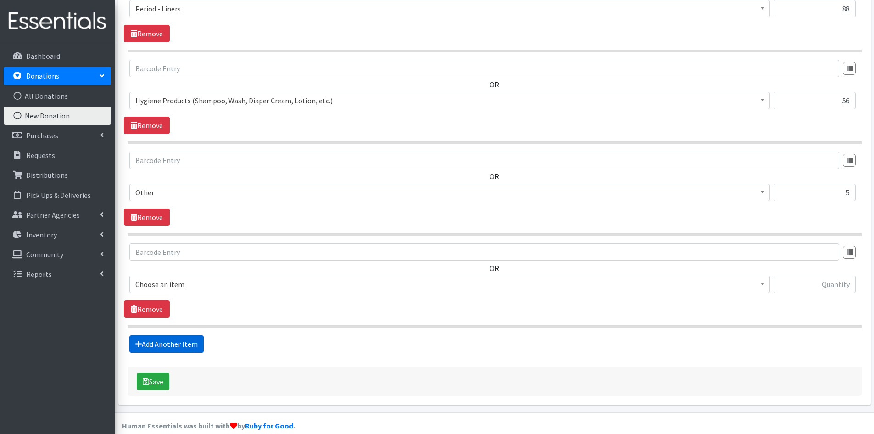
scroll to position [1300, 0]
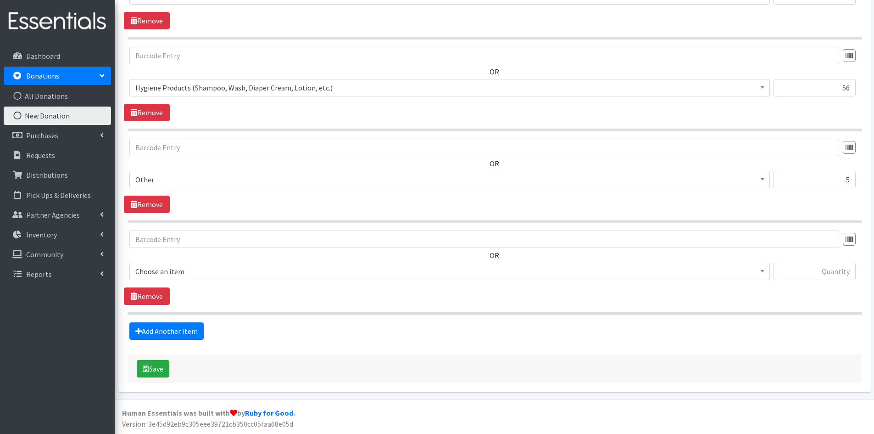
click at [763, 270] on b at bounding box center [763, 271] width 4 height 2
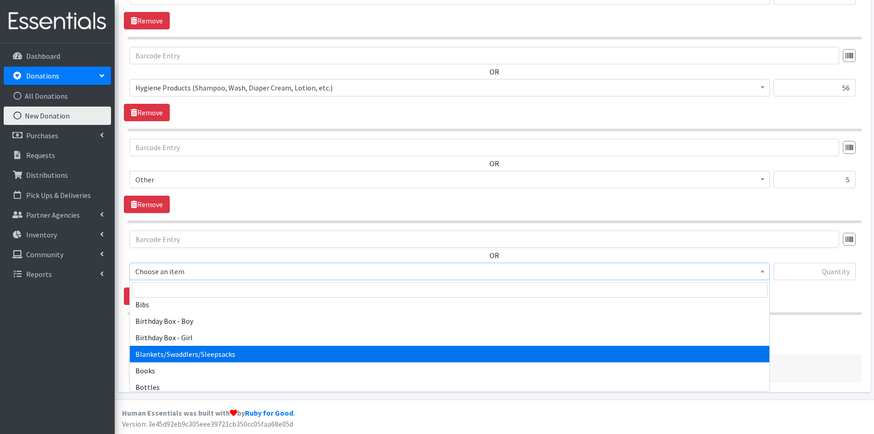
scroll to position [92, 0]
select select "1933"
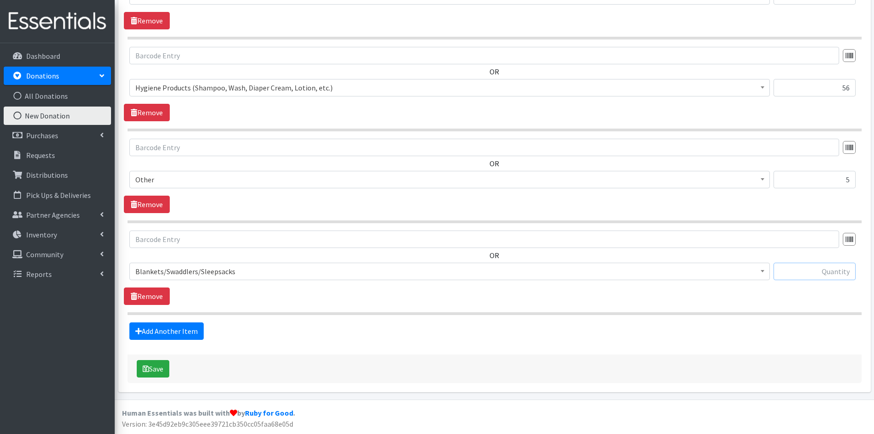
click at [812, 273] on input "text" at bounding box center [815, 271] width 82 height 17
type input "1"
drag, startPoint x: 851, startPoint y: 179, endPoint x: 843, endPoint y: 179, distance: 7.8
click at [843, 179] on input "5" at bounding box center [815, 179] width 82 height 17
type input "7"
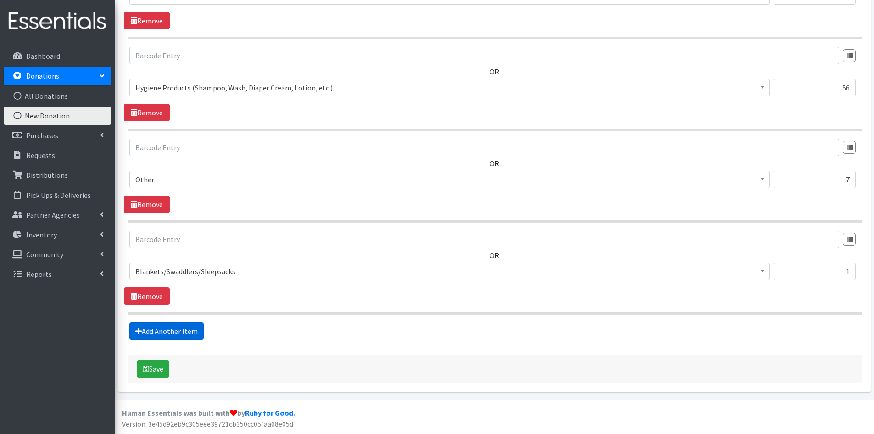
click at [184, 329] on link "Add Another Item" at bounding box center [166, 330] width 74 height 17
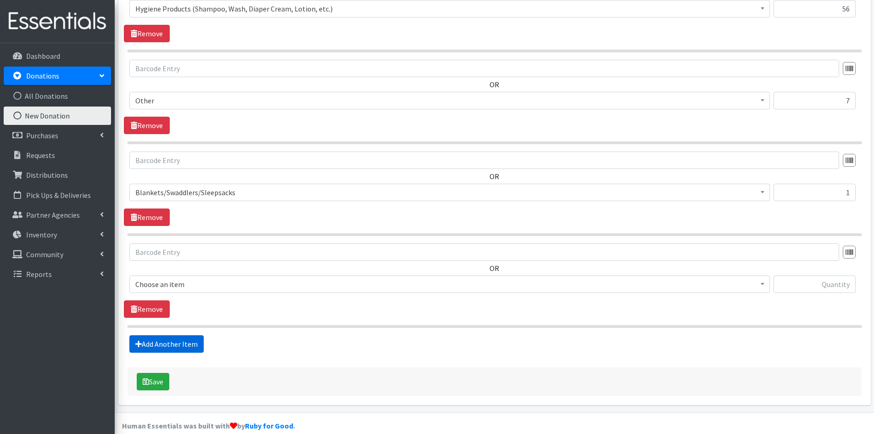
scroll to position [1392, 0]
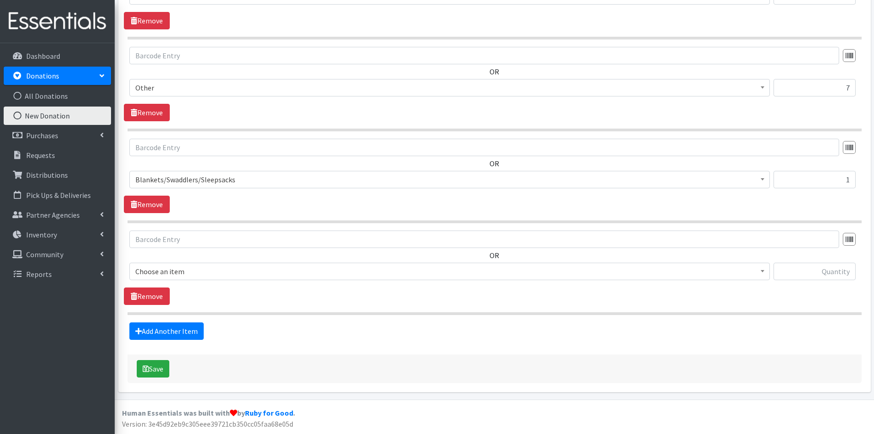
click at [762, 273] on span at bounding box center [762, 270] width 9 height 14
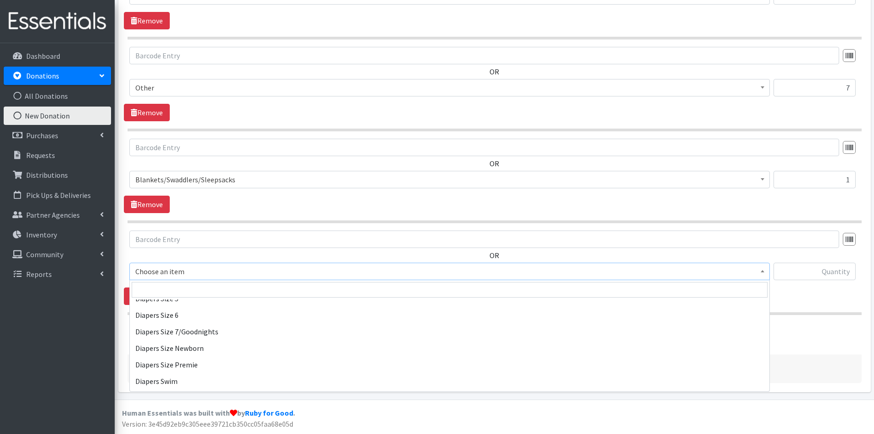
scroll to position [1148, 0]
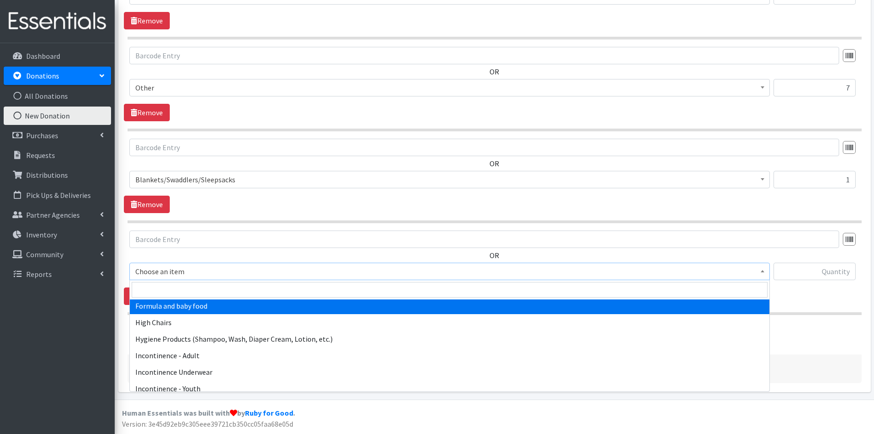
select select "2005"
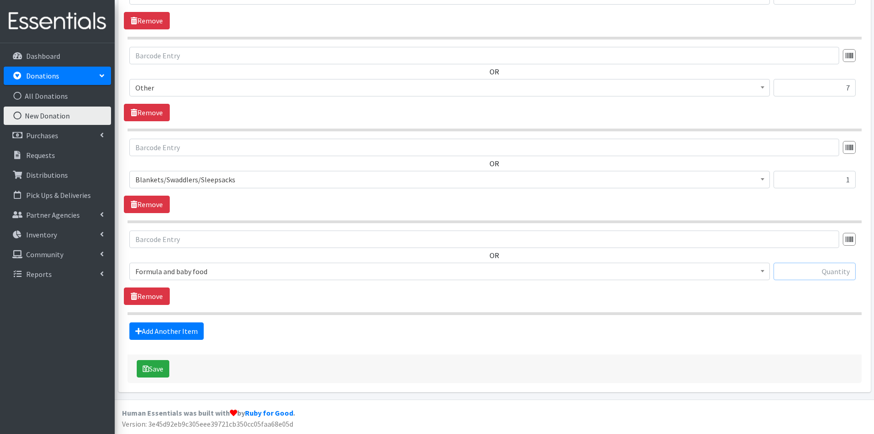
click at [820, 270] on input "text" at bounding box center [815, 271] width 82 height 17
type input "8"
click at [165, 331] on link "Add Another Item" at bounding box center [166, 330] width 74 height 17
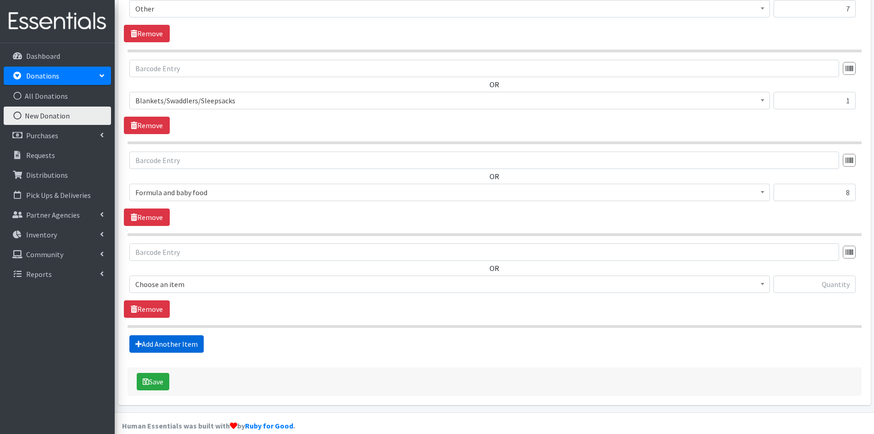
scroll to position [1484, 0]
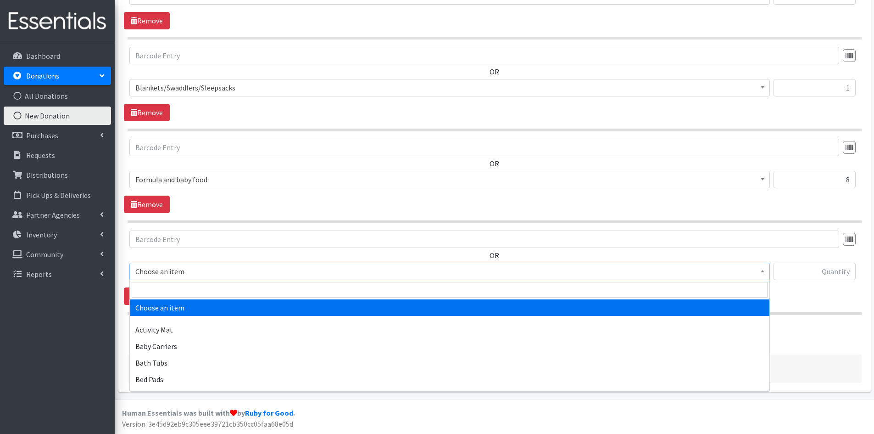
click at [765, 271] on span at bounding box center [762, 270] width 9 height 14
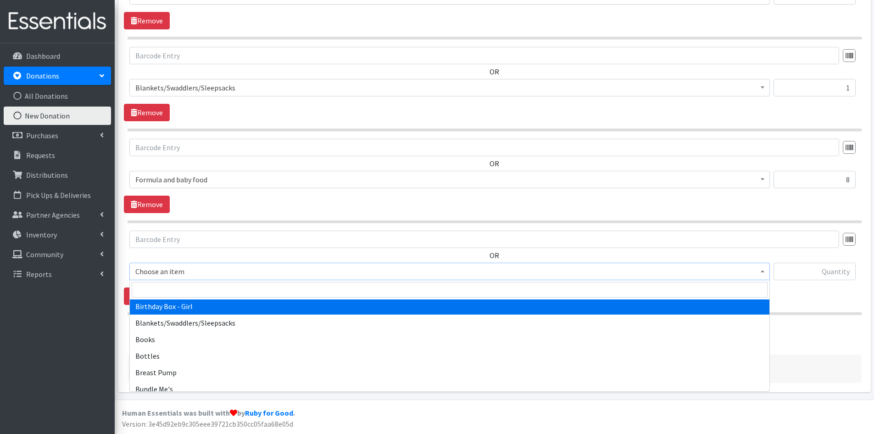
scroll to position [138, 0]
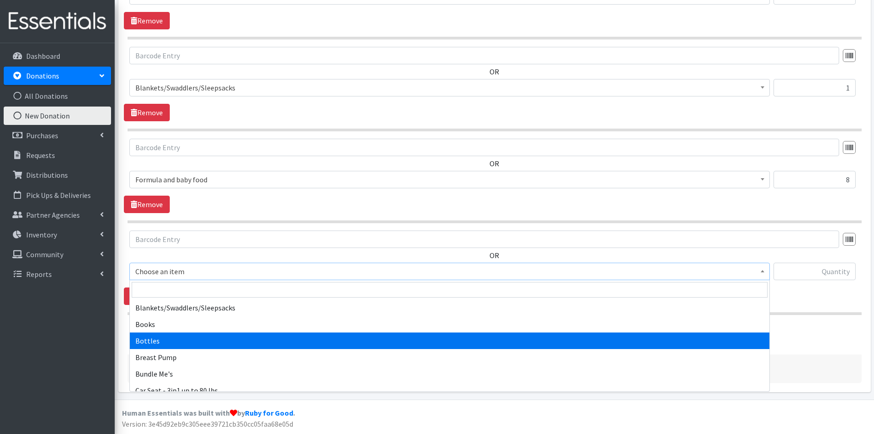
select select "1974"
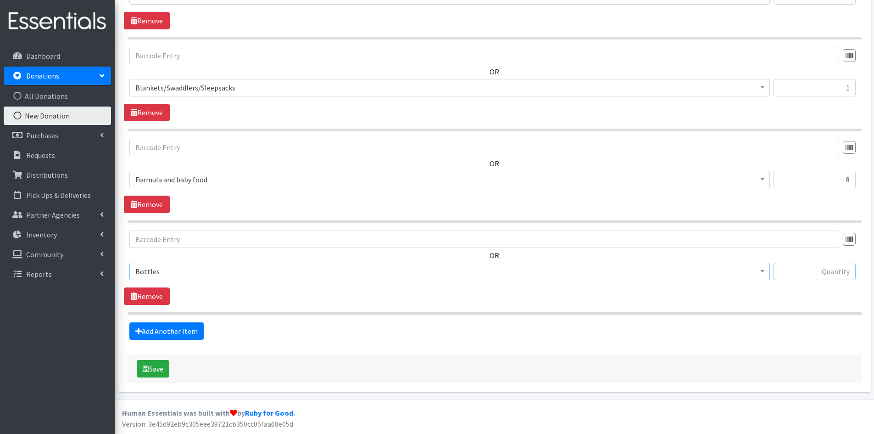
click at [813, 268] on input "text" at bounding box center [815, 271] width 82 height 17
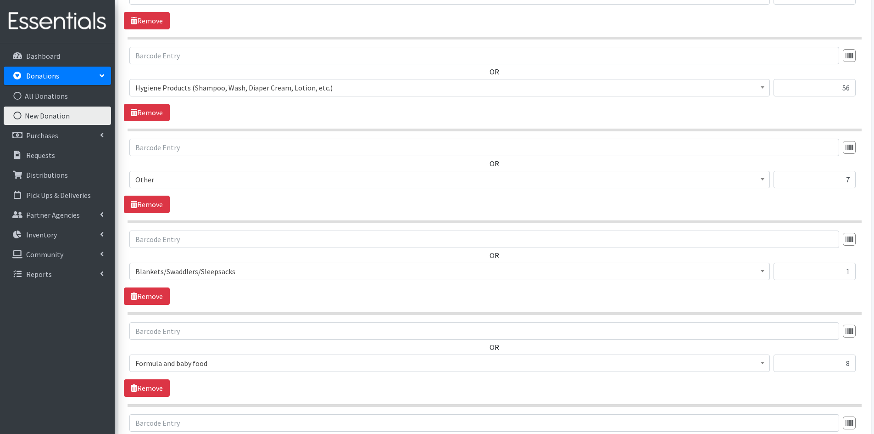
scroll to position [1254, 0]
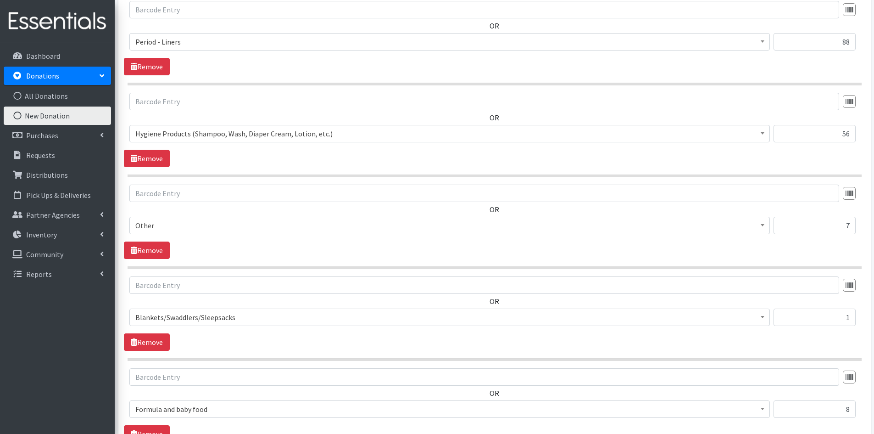
type input "1"
drag, startPoint x: 849, startPoint y: 134, endPoint x: 841, endPoint y: 134, distance: 7.3
click at [841, 134] on input "56" at bounding box center [815, 133] width 82 height 17
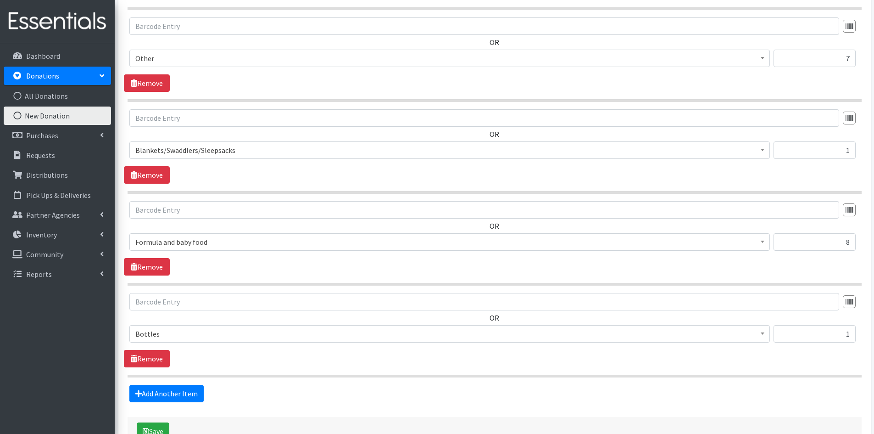
scroll to position [1438, 0]
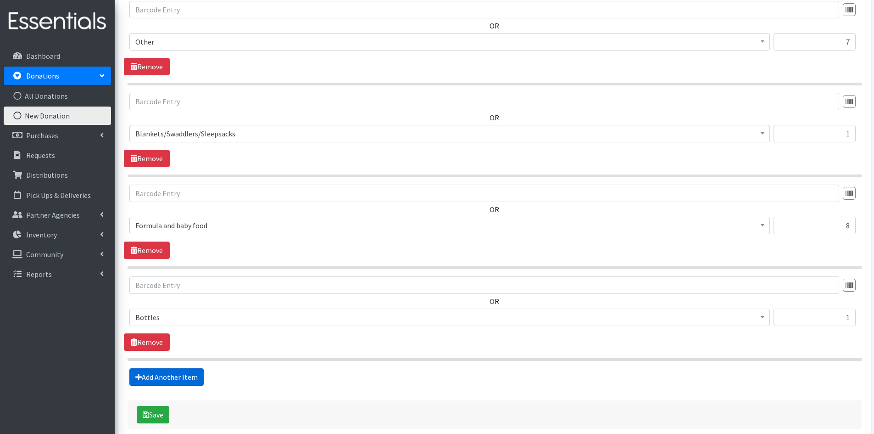
type input "106"
click at [169, 375] on link "Add Another Item" at bounding box center [166, 376] width 74 height 17
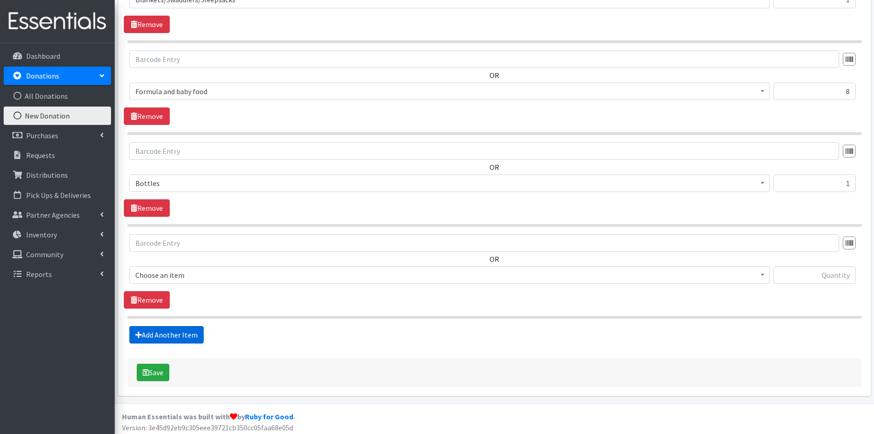
scroll to position [1575, 0]
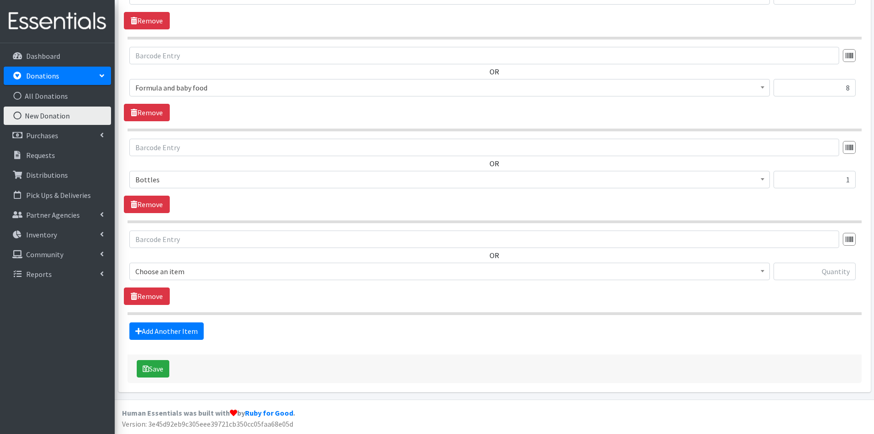
click at [763, 267] on span at bounding box center [762, 270] width 9 height 14
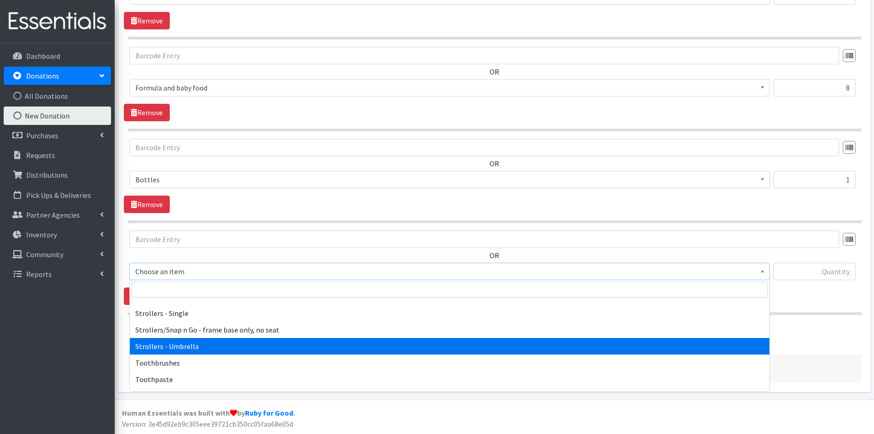
scroll to position [2112, 0]
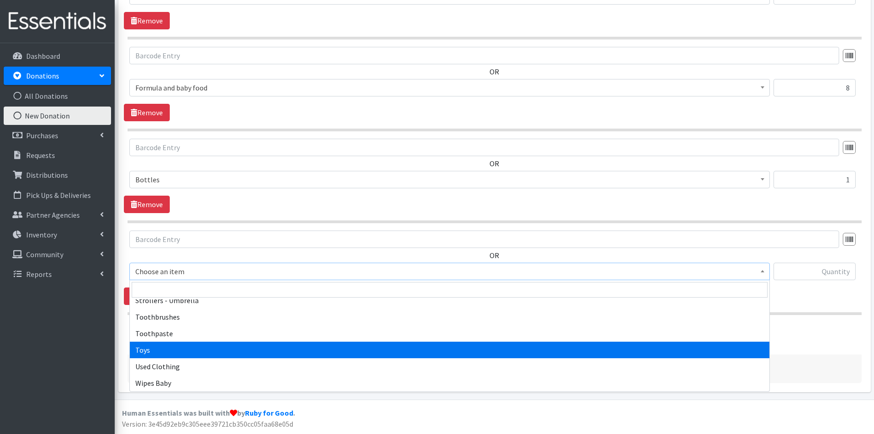
select select "6264"
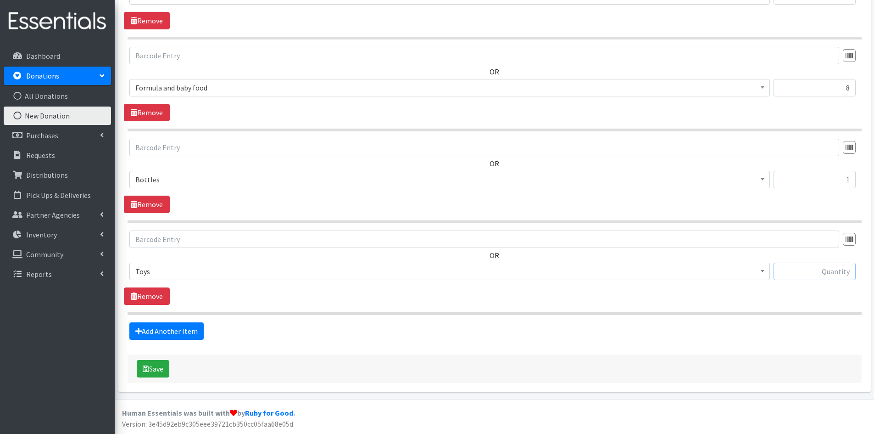
click at [812, 275] on input "text" at bounding box center [815, 271] width 82 height 17
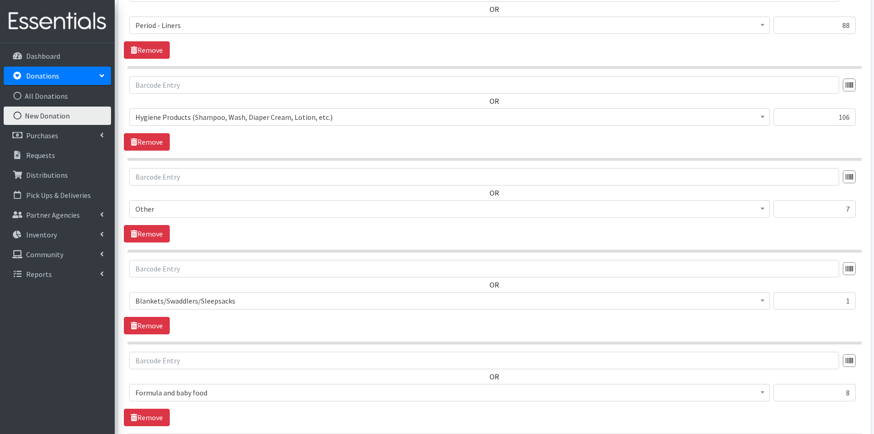
scroll to position [1254, 0]
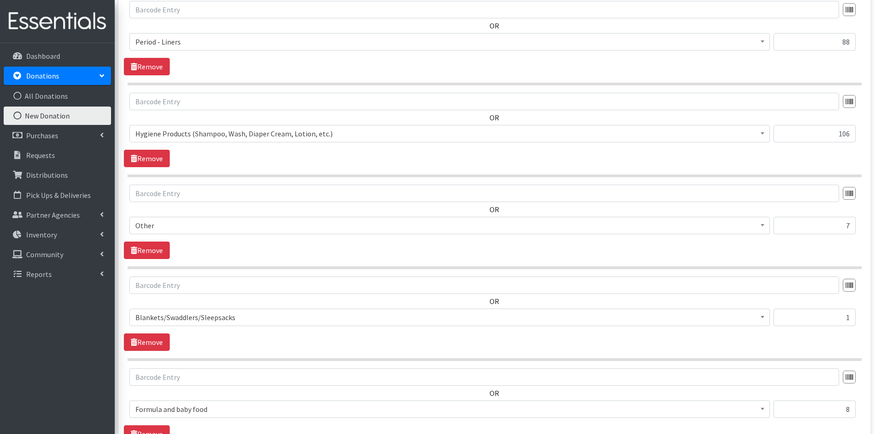
type input "3"
click at [846, 223] on input "7" at bounding box center [815, 225] width 82 height 17
drag, startPoint x: 851, startPoint y: 222, endPoint x: 844, endPoint y: 223, distance: 7.5
click at [844, 223] on input "7" at bounding box center [815, 225] width 82 height 17
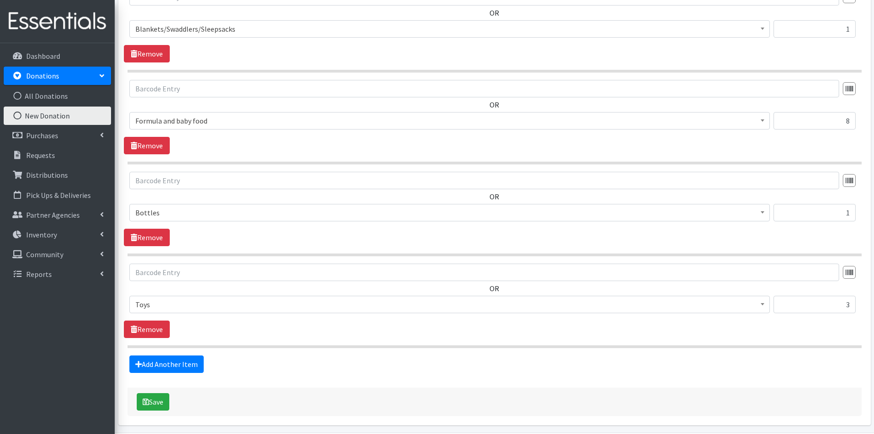
scroll to position [1575, 0]
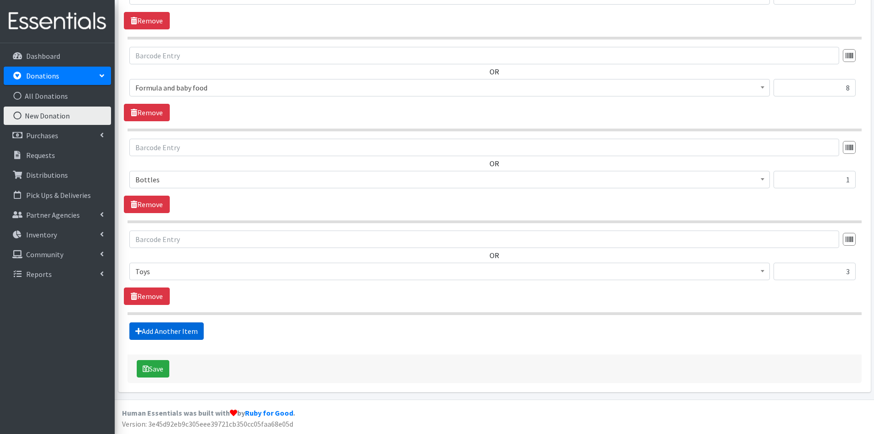
type input "175"
click at [163, 328] on link "Add Another Item" at bounding box center [166, 330] width 74 height 17
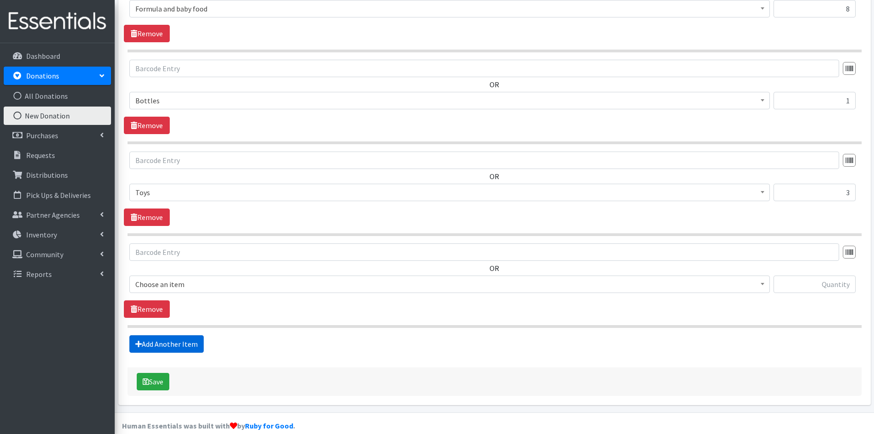
scroll to position [1667, 0]
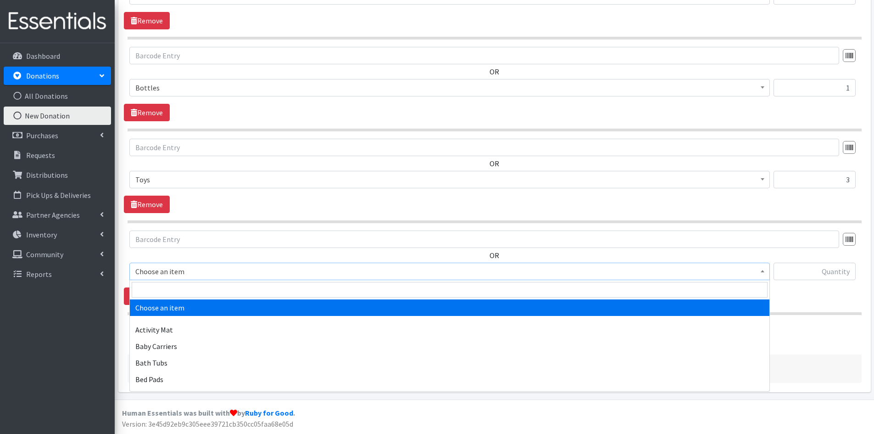
click at [761, 271] on span at bounding box center [762, 270] width 9 height 14
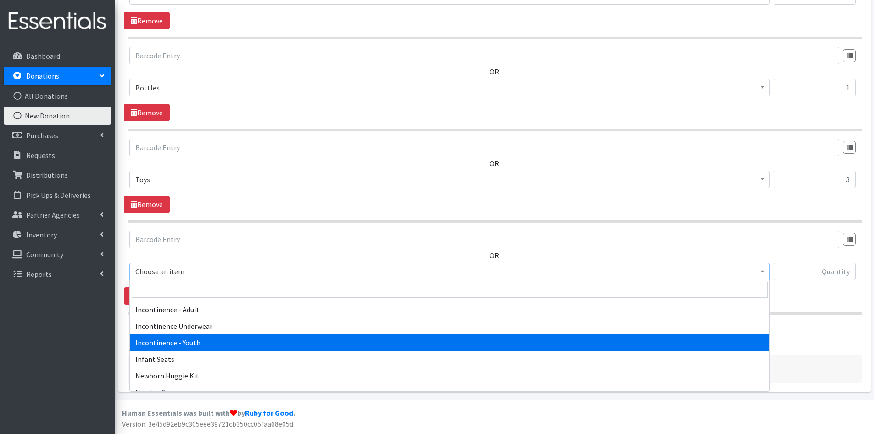
scroll to position [1148, 0]
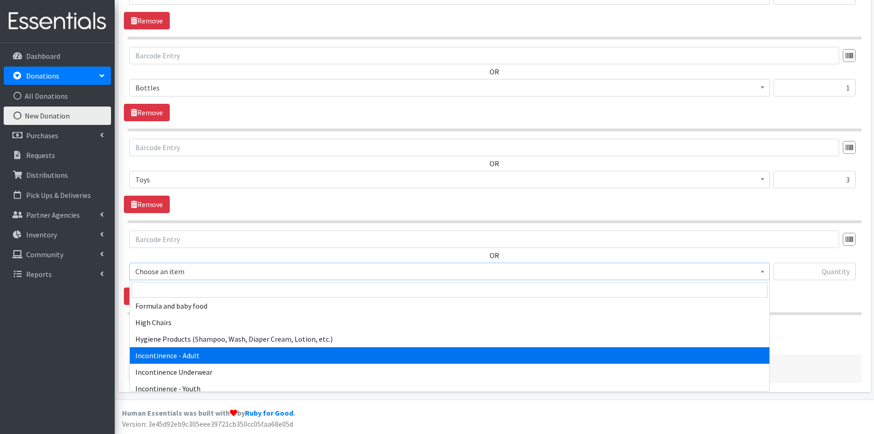
select select "302"
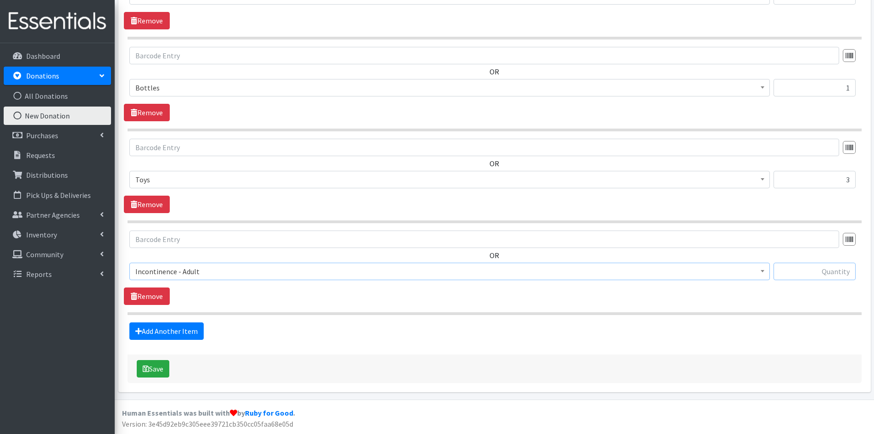
click at [795, 272] on input "text" at bounding box center [815, 271] width 82 height 17
type input "80"
click at [150, 366] on button "Save" at bounding box center [153, 368] width 33 height 17
